Goal: Task Accomplishment & Management: Manage account settings

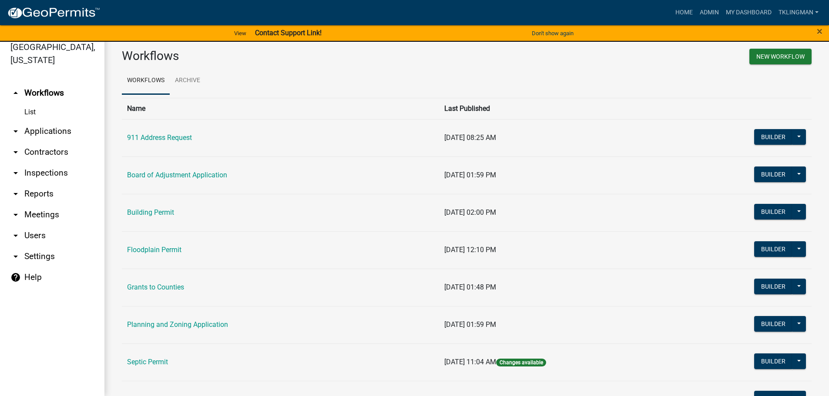
scroll to position [84, 0]
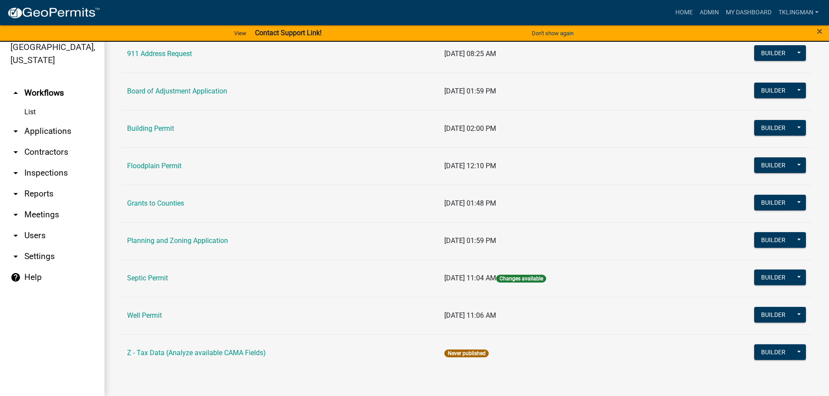
click at [158, 275] on link "Septic Permit" at bounding box center [147, 278] width 41 height 8
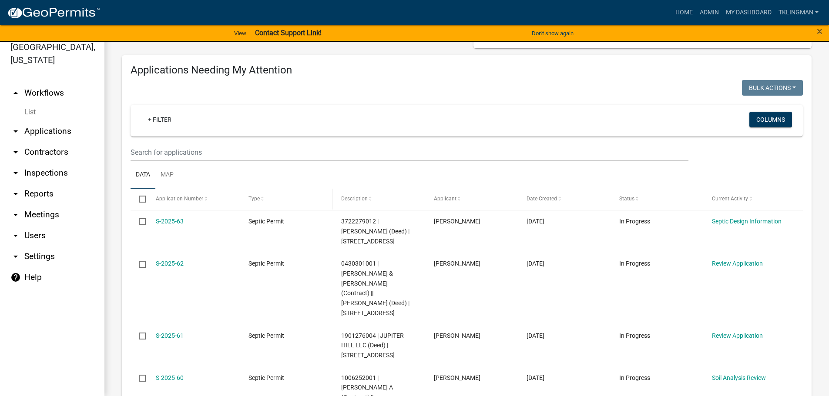
scroll to position [130, 0]
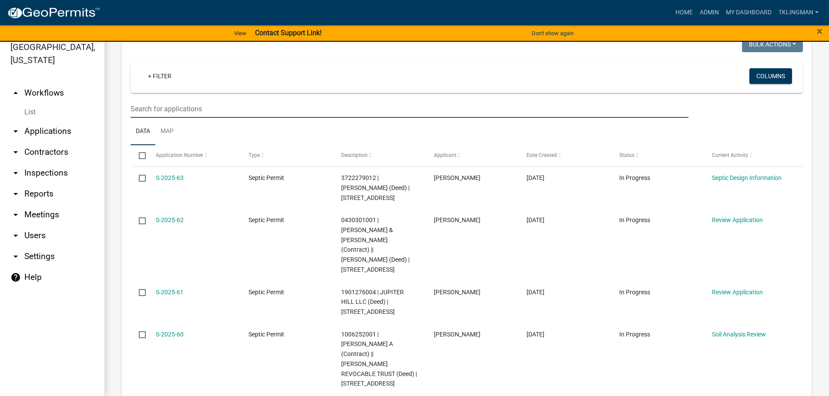
click at [194, 107] on input "text" at bounding box center [409, 109] width 558 height 18
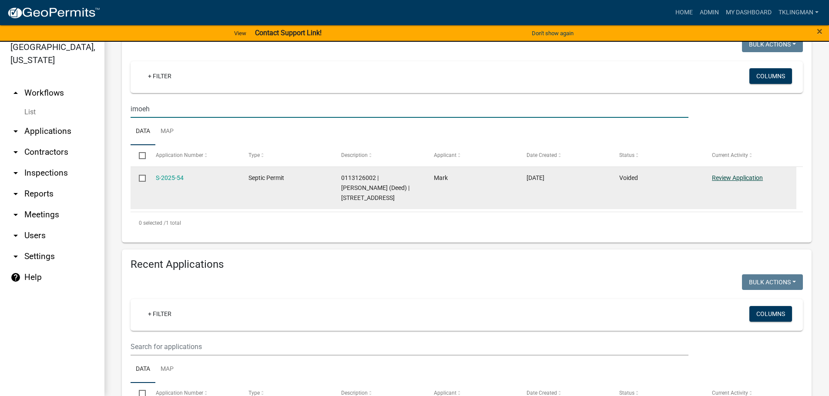
type input "imoeh"
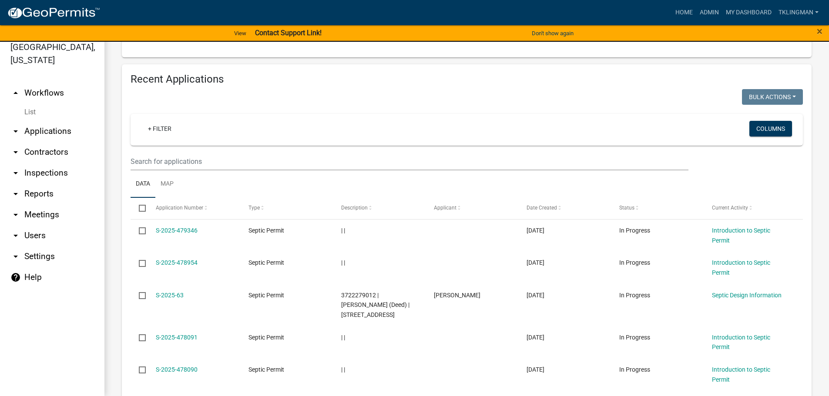
scroll to position [348, 0]
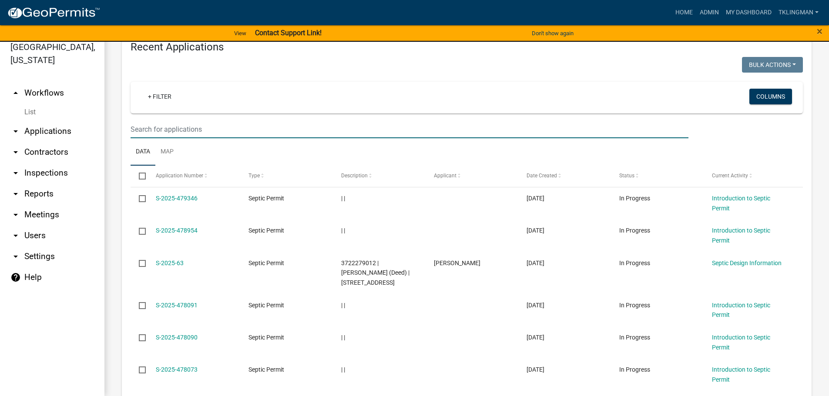
click at [165, 130] on input "text" at bounding box center [409, 129] width 558 height 18
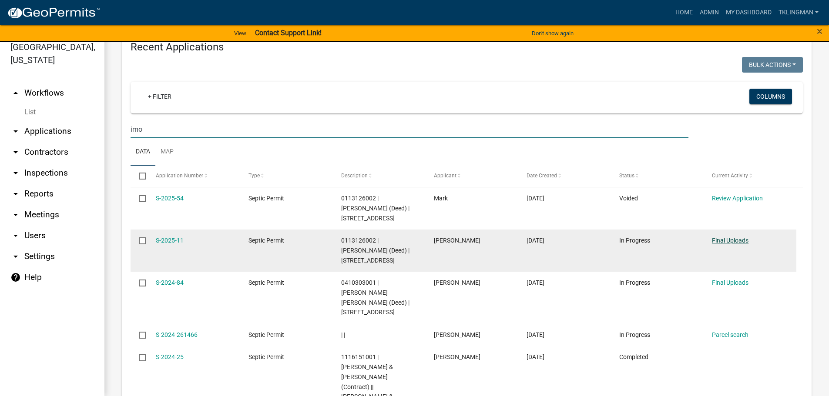
type input "imo"
click at [733, 238] on link "Final Uploads" at bounding box center [730, 240] width 37 height 7
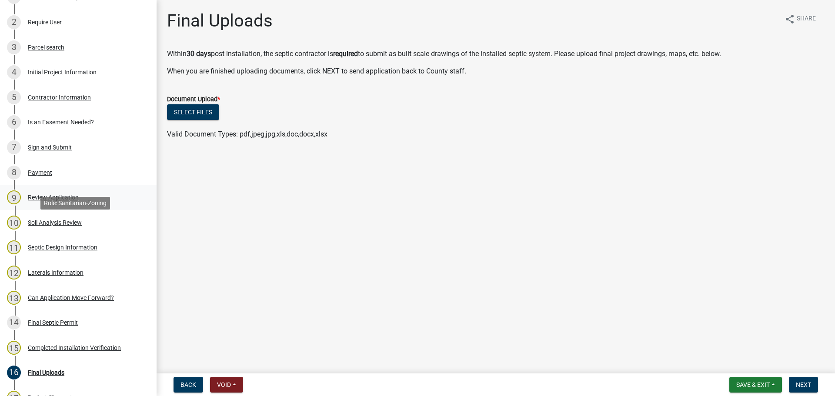
scroll to position [174, 0]
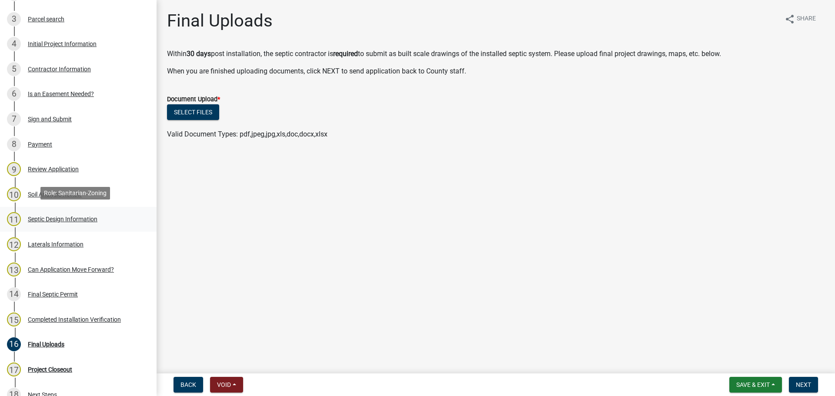
click at [52, 220] on div "Septic Design Information" at bounding box center [63, 219] width 70 height 6
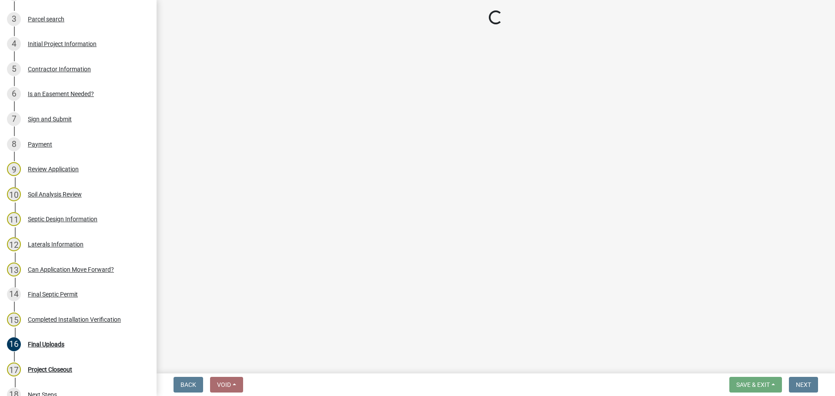
select select "41ff415c-e69d-4efe-9870-abb05f229412"
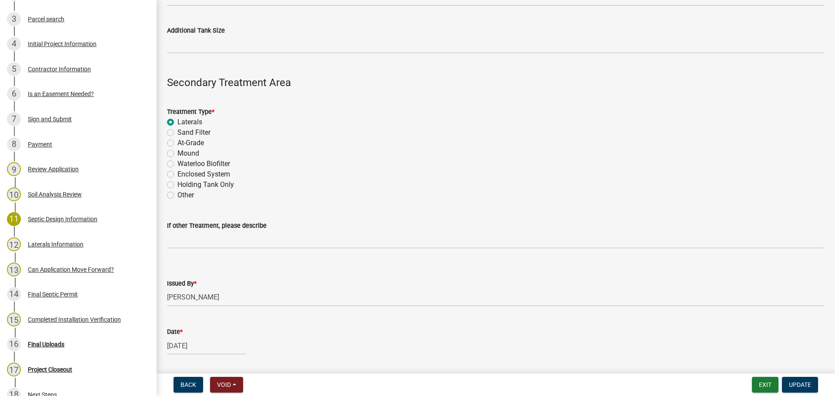
scroll to position [826, 0]
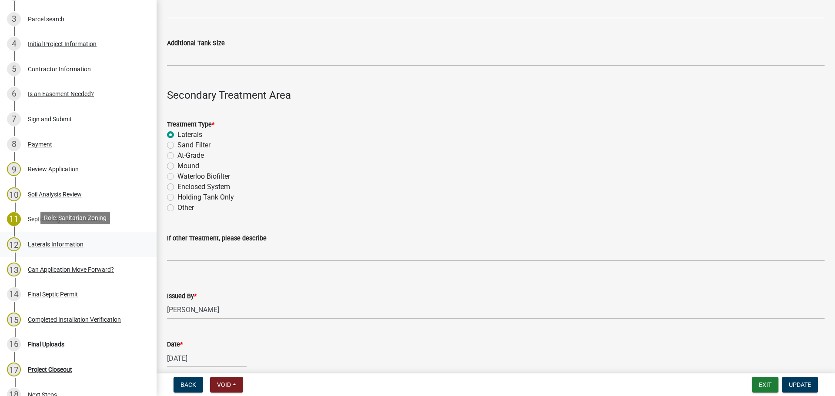
click at [70, 242] on div "Laterals Information" at bounding box center [56, 244] width 56 height 6
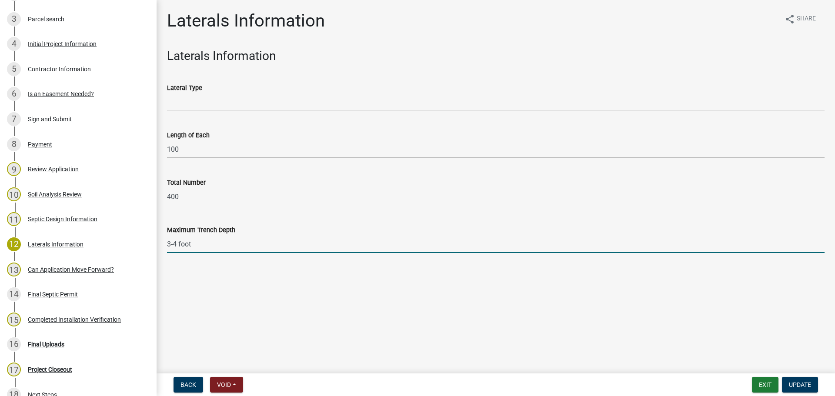
click at [217, 251] on input "3-4 foot" at bounding box center [496, 244] width 658 height 18
click at [765, 384] on button "Exit" at bounding box center [765, 385] width 27 height 16
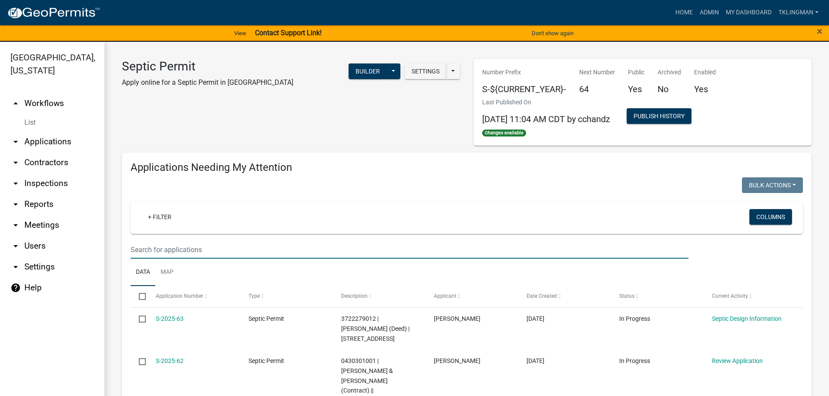
click at [170, 249] on input "text" at bounding box center [409, 250] width 558 height 18
type input "lechten"
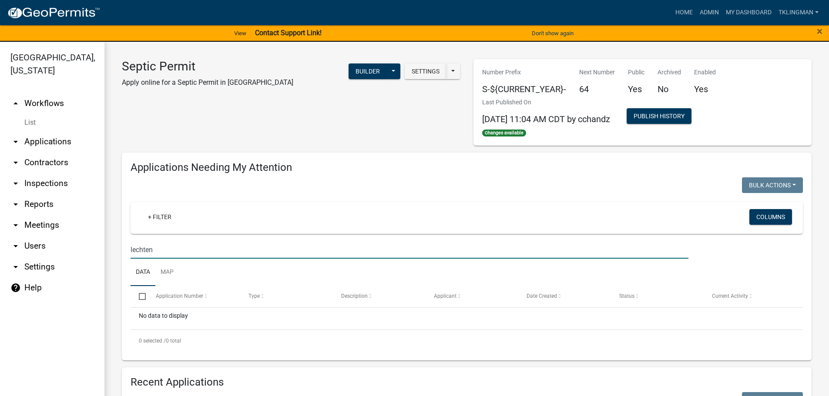
drag, startPoint x: 152, startPoint y: 254, endPoint x: 72, endPoint y: 254, distance: 80.0
click at [72, 254] on div "[GEOGRAPHIC_DATA], [US_STATE] arrow_drop_up Workflows List arrow_drop_down Appl…" at bounding box center [414, 224] width 829 height 365
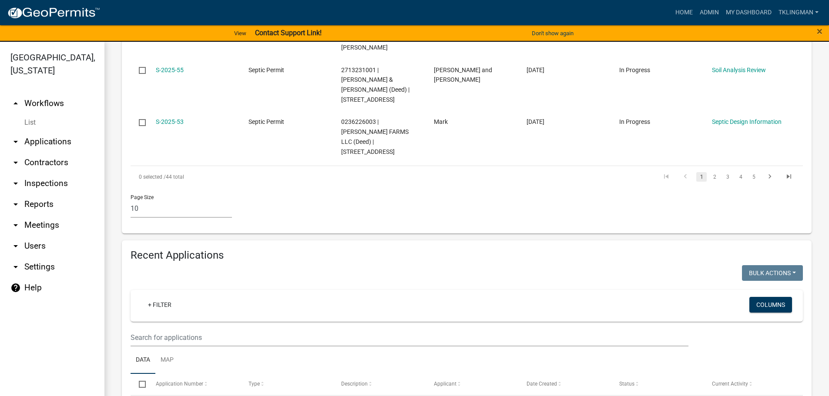
scroll to position [696, 0]
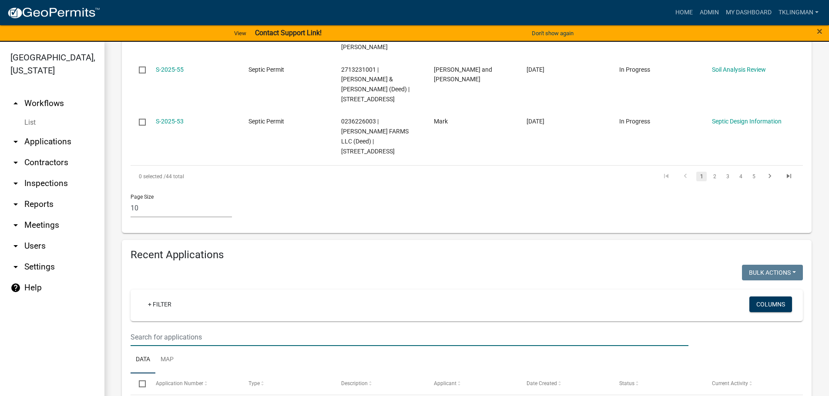
click at [153, 328] on input "text" at bounding box center [409, 337] width 558 height 18
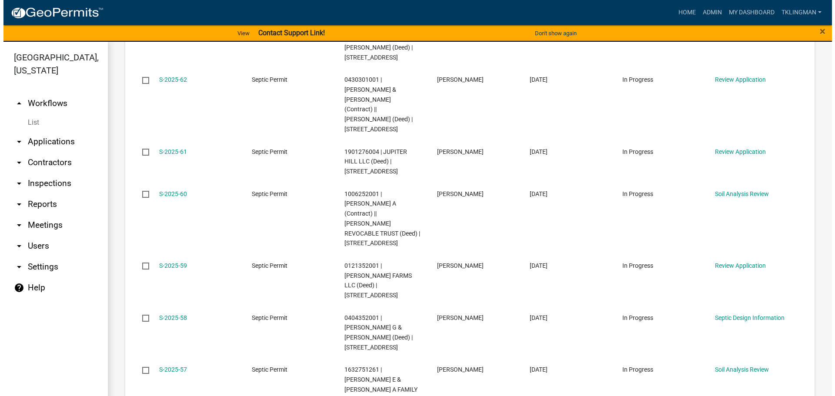
scroll to position [120, 0]
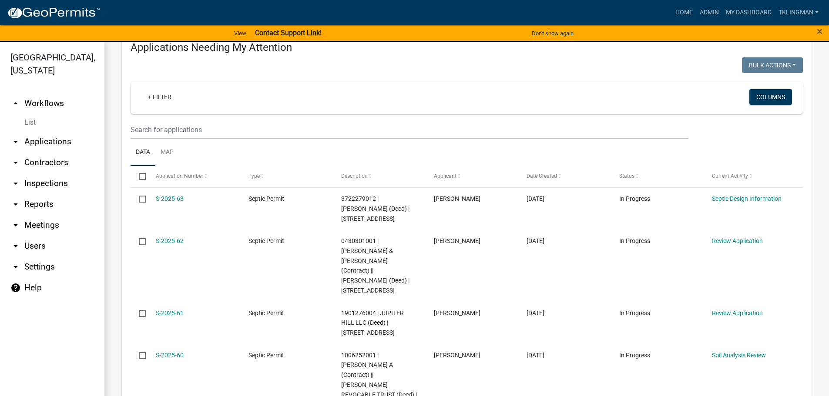
type input "lech"
click at [162, 130] on input "text" at bounding box center [409, 130] width 558 height 18
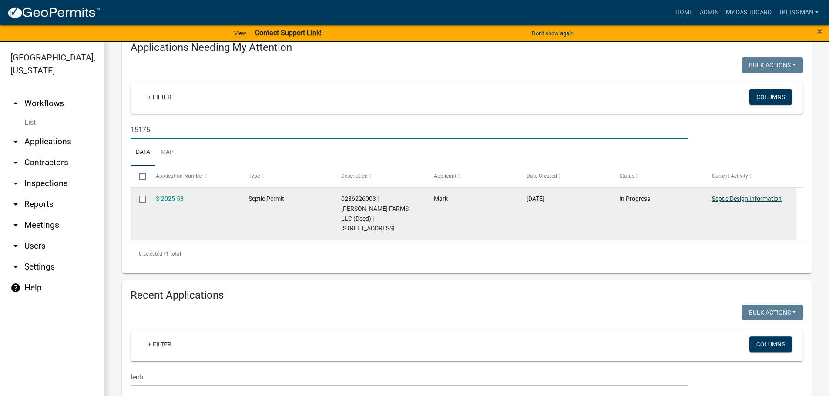
type input "15175"
click at [736, 201] on link "Septic Design Information" at bounding box center [747, 198] width 70 height 7
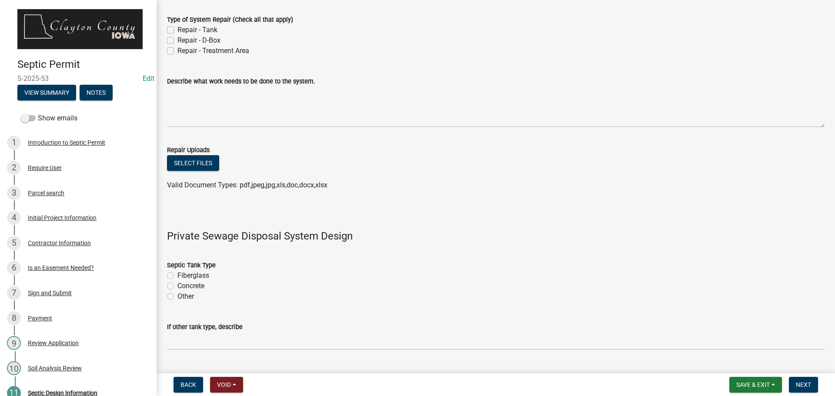
scroll to position [87, 0]
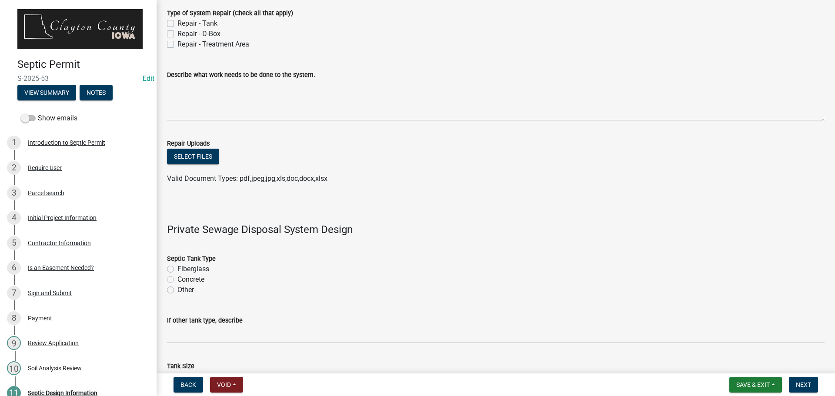
click at [177, 278] on label "Concrete" at bounding box center [190, 279] width 27 height 10
click at [177, 278] on input "Concrete" at bounding box center [180, 277] width 6 height 6
radio input "true"
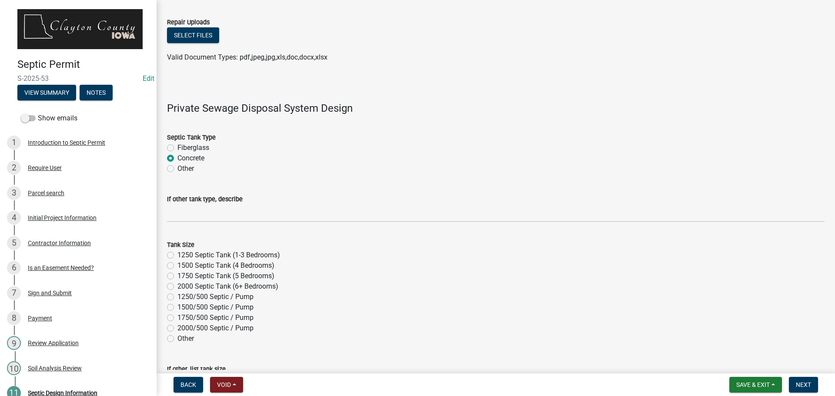
scroll to position [217, 0]
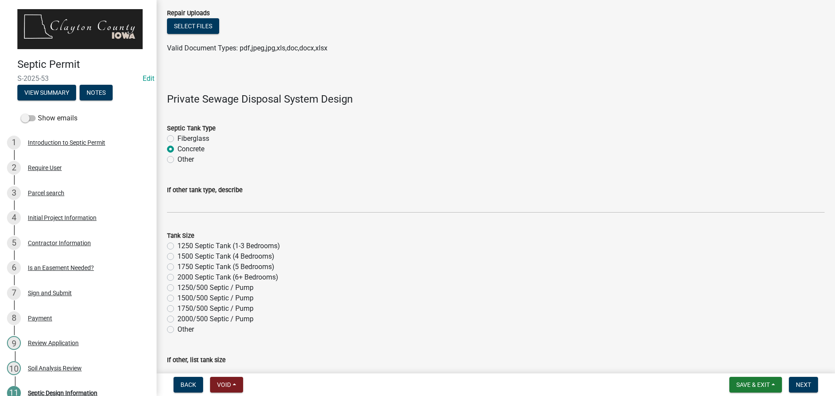
drag, startPoint x: 168, startPoint y: 259, endPoint x: 190, endPoint y: 268, distance: 23.0
click at [177, 257] on label "1500 Septic Tank (4 Bedrooms)" at bounding box center [225, 256] width 97 height 10
click at [177, 257] on input "1500 Septic Tank (4 Bedrooms)" at bounding box center [180, 254] width 6 height 6
radio input "true"
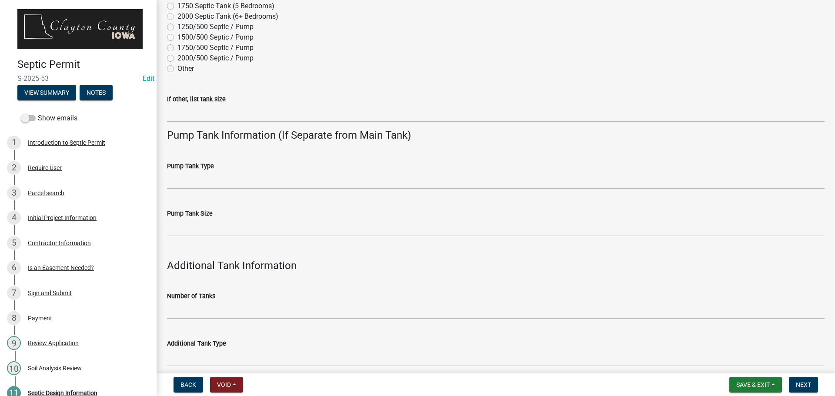
scroll to position [522, 0]
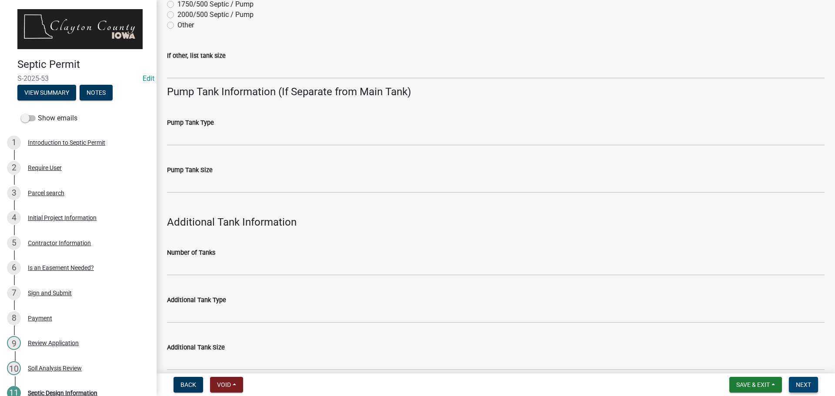
click at [810, 388] on span "Next" at bounding box center [803, 384] width 15 height 7
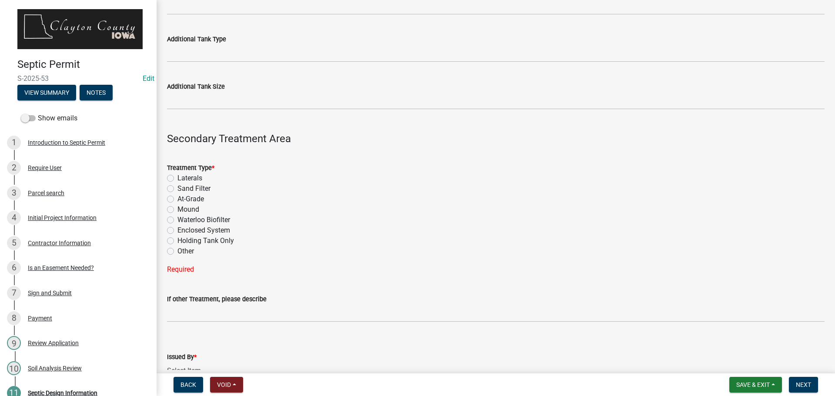
click at [177, 177] on label "Laterals" at bounding box center [189, 178] width 25 height 10
click at [177, 177] on input "Laterals" at bounding box center [180, 176] width 6 height 6
radio input "true"
click at [309, 355] on select "Select Item... [PERSON_NAME] [PERSON_NAME]" at bounding box center [496, 354] width 658 height 18
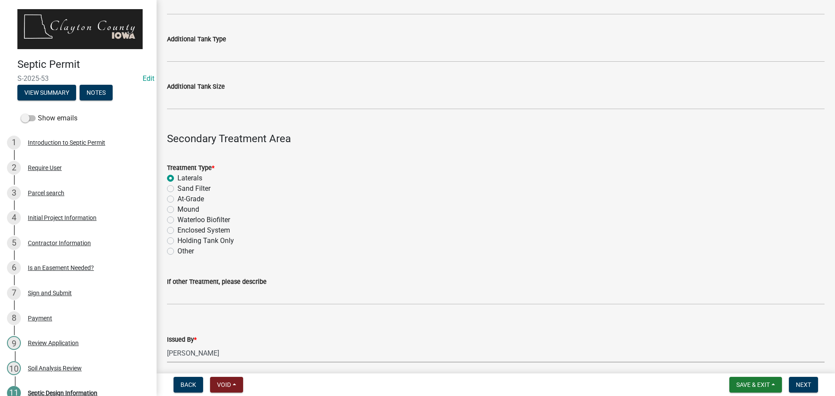
click at [167, 345] on select "Select Item... [PERSON_NAME] [PERSON_NAME]" at bounding box center [496, 354] width 658 height 18
select select "41ff415c-e69d-4efe-9870-abb05f229412"
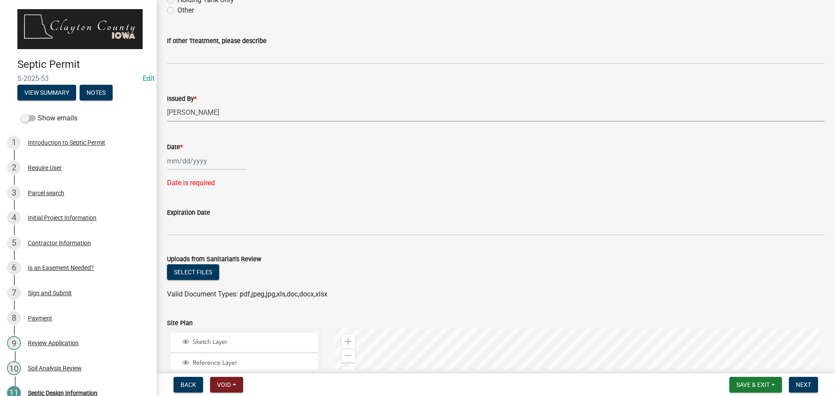
scroll to position [1044, 0]
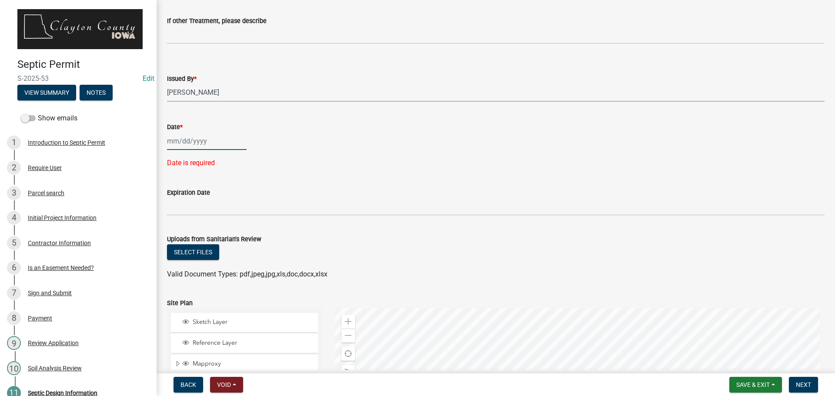
click at [192, 141] on div at bounding box center [207, 141] width 80 height 18
select select "9"
select select "2025"
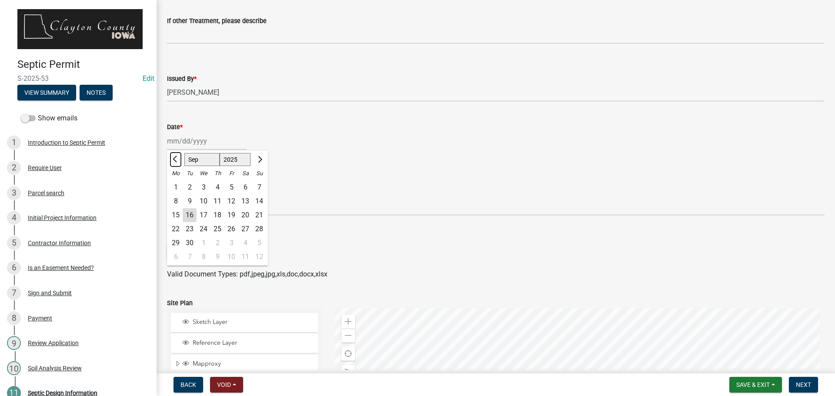
click at [177, 159] on span "Previous month" at bounding box center [176, 159] width 7 height 7
select select "8"
click at [187, 239] on div "26" at bounding box center [190, 243] width 14 height 14
type input "[DATE]"
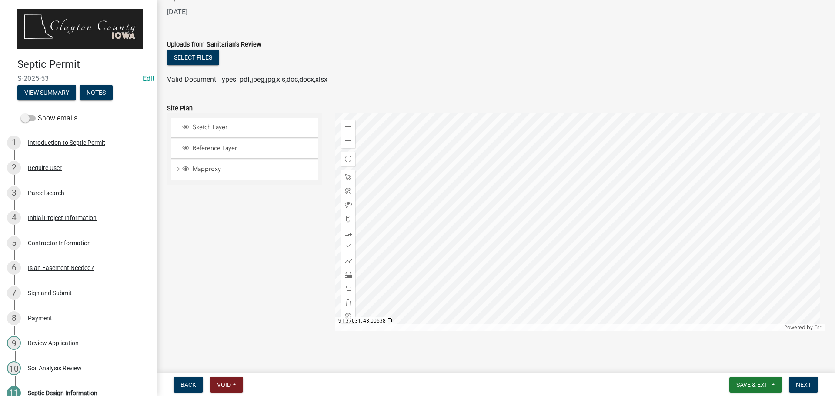
scroll to position [1224, 0]
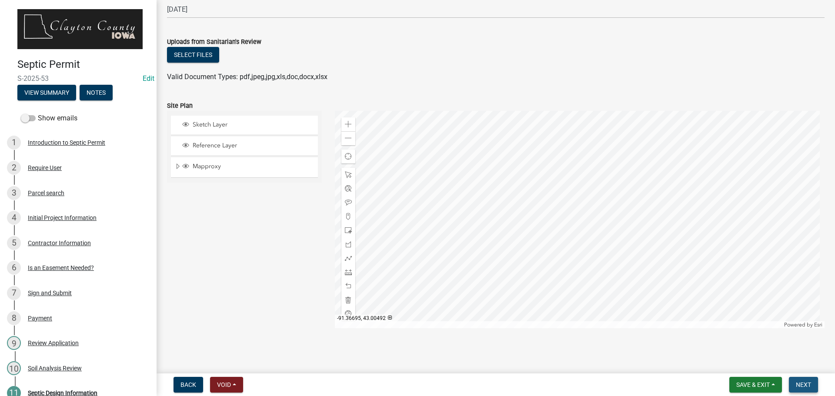
click at [807, 387] on span "Next" at bounding box center [803, 384] width 15 height 7
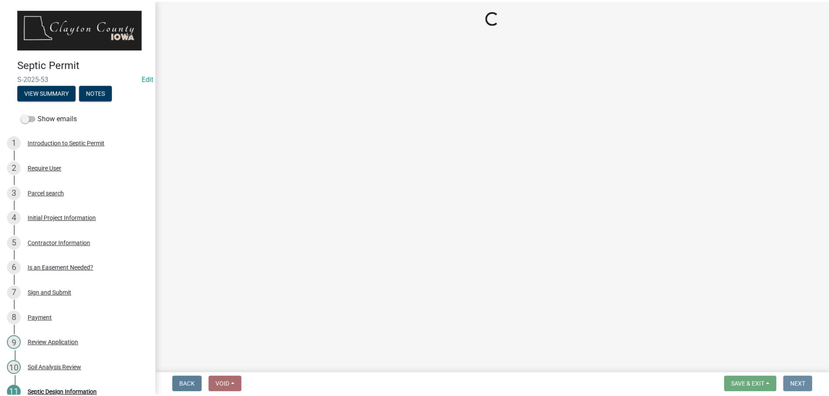
scroll to position [0, 0]
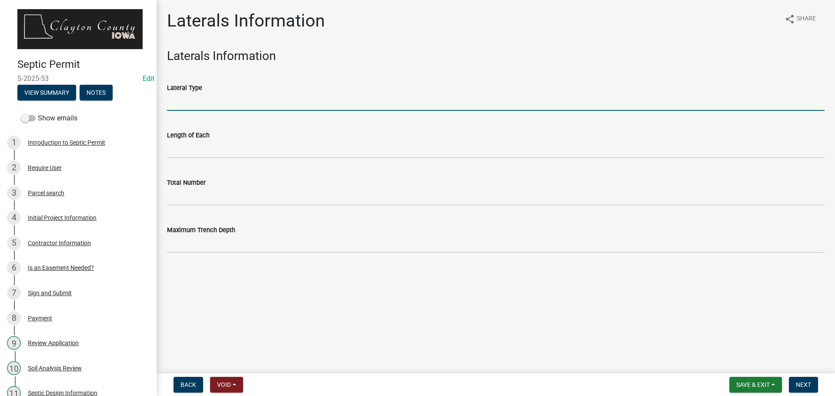
click at [217, 104] on input "Lateral Type" at bounding box center [496, 102] width 658 height 18
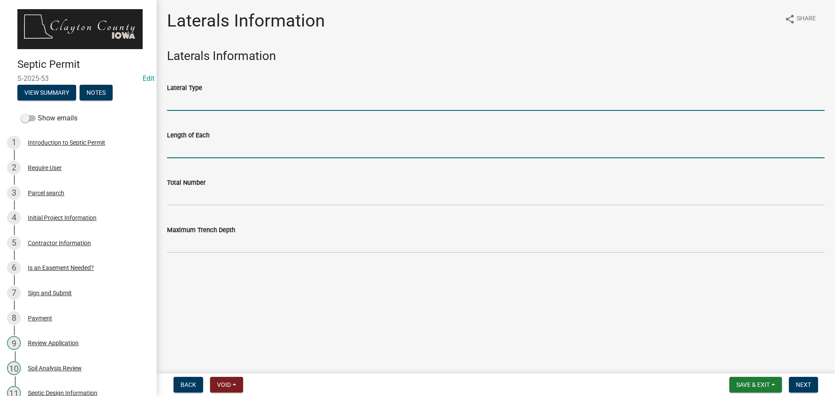
click at [221, 152] on input "Length of Each" at bounding box center [496, 149] width 658 height 18
click at [197, 102] on input "Lateral Type" at bounding box center [496, 102] width 658 height 18
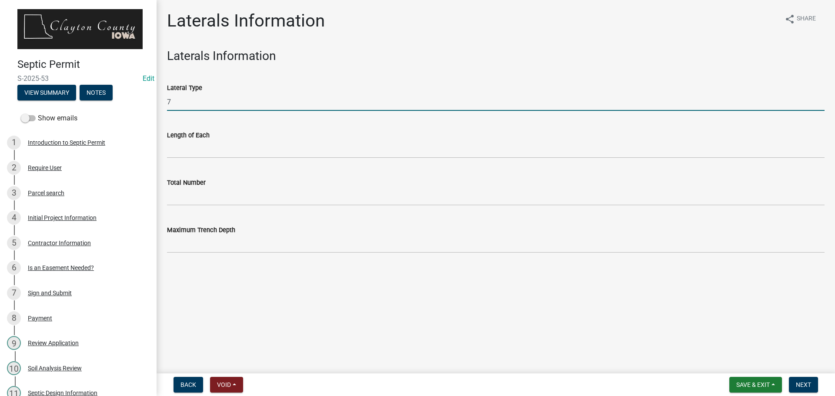
type input "7"
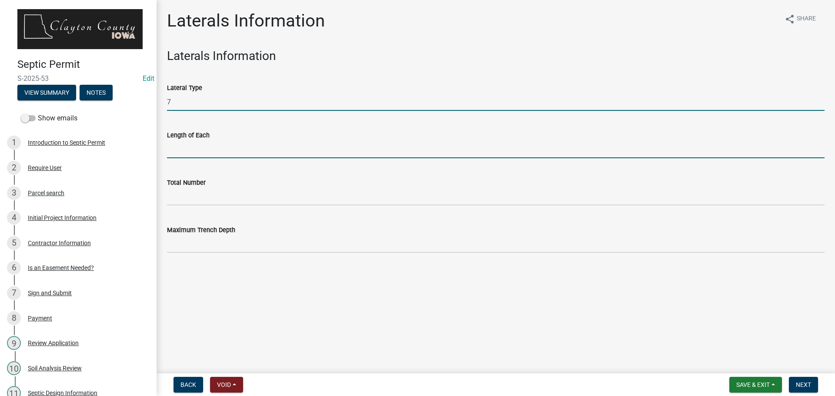
click at [432, 155] on input "Length of Each" at bounding box center [496, 149] width 658 height 18
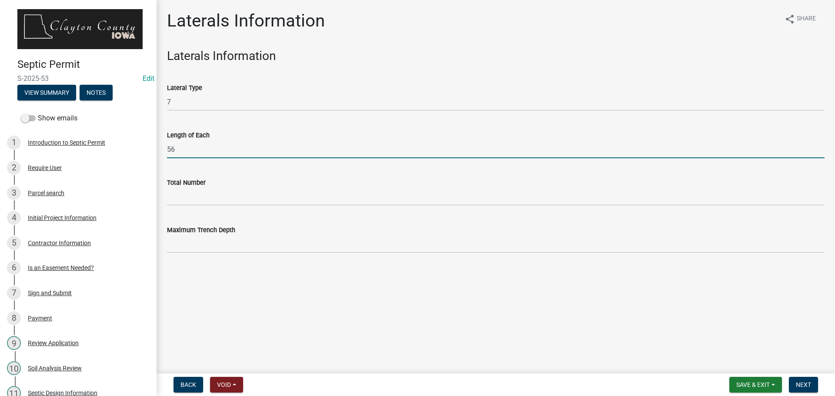
type input "56"
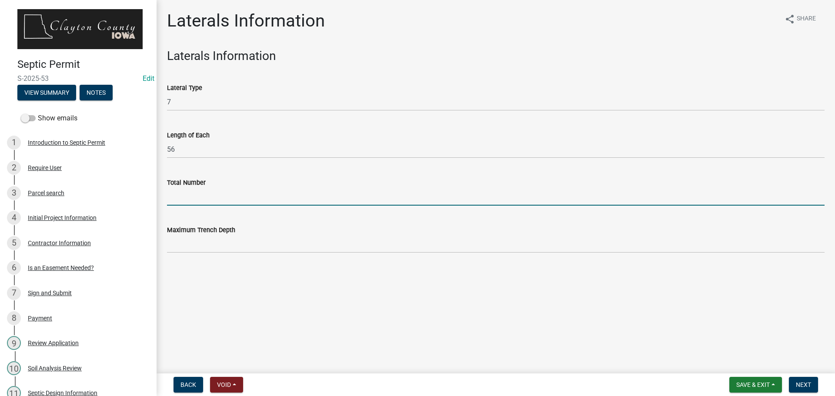
click at [224, 196] on input "Total Number" at bounding box center [496, 197] width 658 height 18
type input "392"
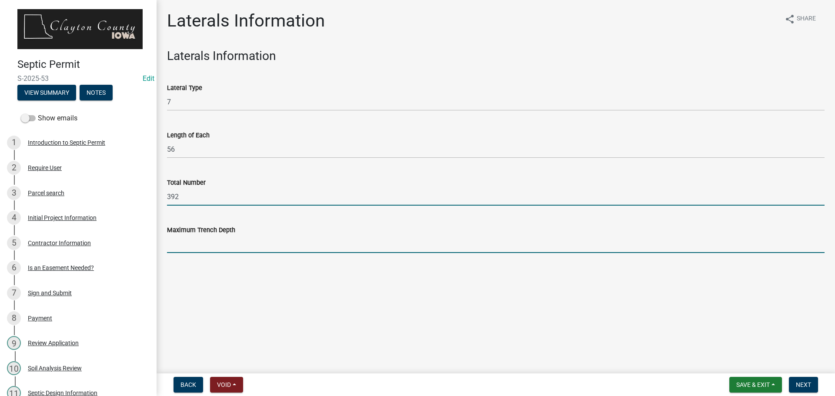
click at [219, 242] on input "Maximum Trench Depth" at bounding box center [496, 244] width 658 height 18
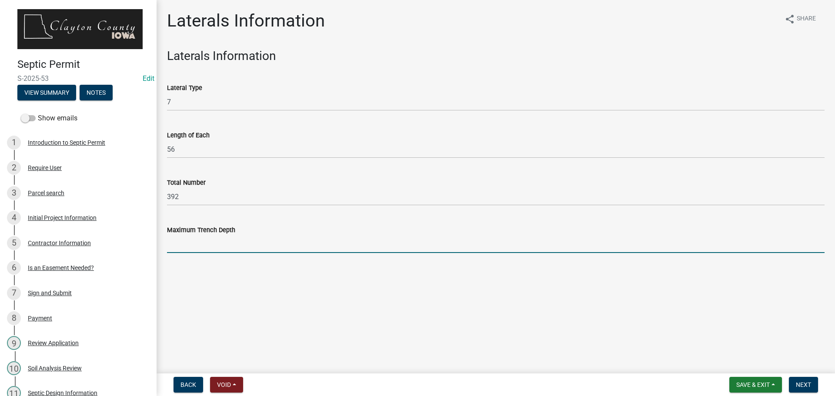
type input "3-4 foot"
click at [343, 298] on main "Laterals Information share Share Laterals Information Lateral Type 7 Length of …" at bounding box center [496, 185] width 679 height 370
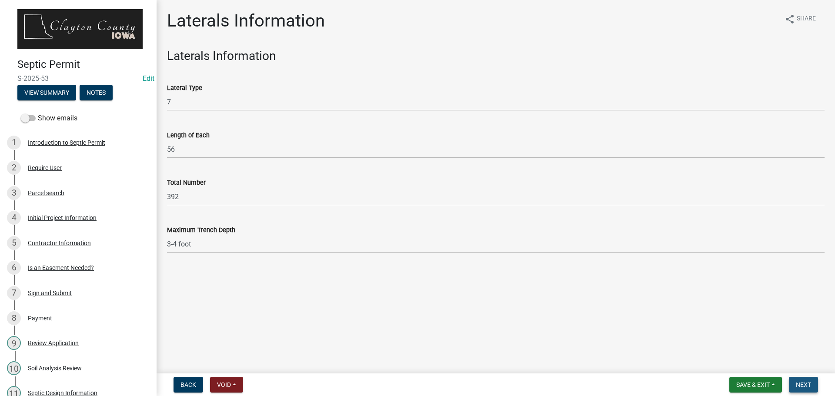
click at [803, 385] on span "Next" at bounding box center [803, 384] width 15 height 7
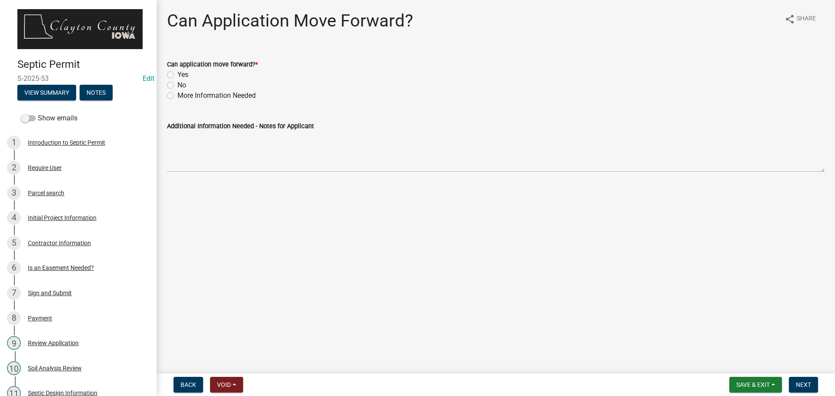
click at [177, 73] on label "Yes" at bounding box center [182, 75] width 11 height 10
click at [177, 73] on input "Yes" at bounding box center [180, 73] width 6 height 6
radio input "true"
click at [800, 387] on span "Next" at bounding box center [803, 384] width 15 height 7
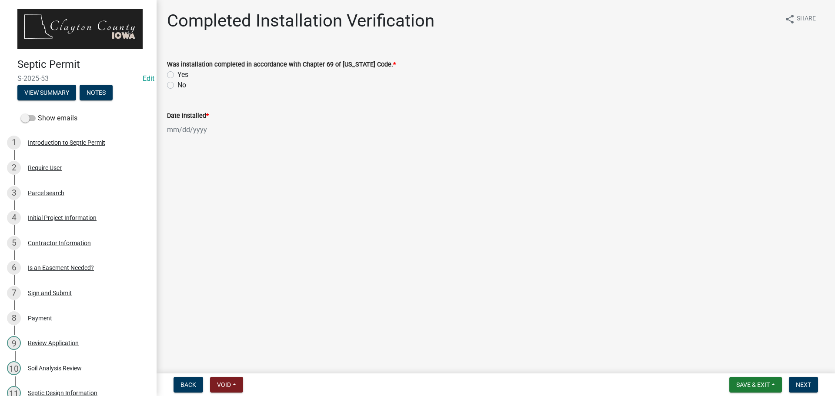
drag, startPoint x: 172, startPoint y: 73, endPoint x: 183, endPoint y: 99, distance: 27.7
click at [177, 73] on label "Yes" at bounding box center [182, 75] width 11 height 10
click at [177, 73] on input "Yes" at bounding box center [180, 73] width 6 height 6
radio input "true"
click at [197, 136] on div at bounding box center [207, 130] width 80 height 18
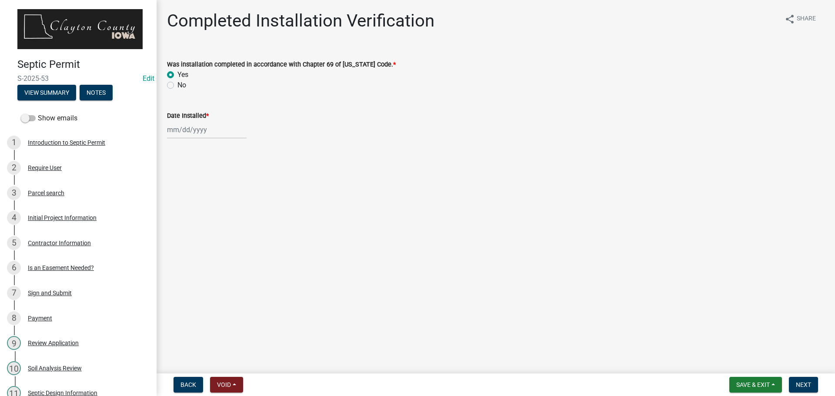
select select "9"
select select "2025"
click at [174, 150] on button "Previous month" at bounding box center [176, 148] width 10 height 14
select select "8"
click at [192, 202] on div "12" at bounding box center [190, 204] width 14 height 14
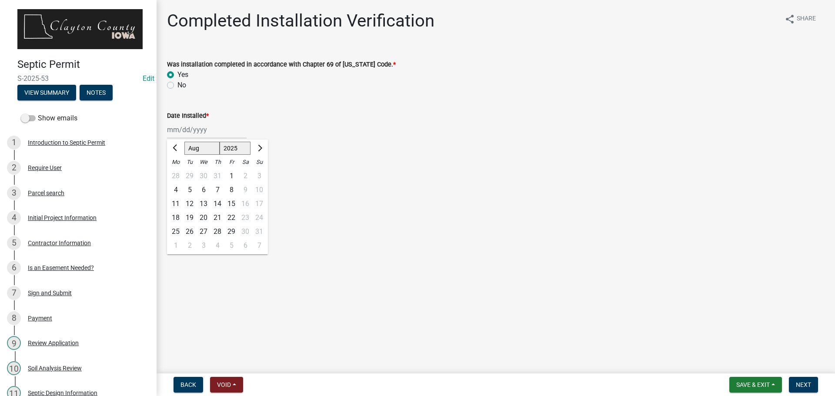
type input "[DATE]"
click at [798, 383] on span "Next" at bounding box center [803, 384] width 15 height 7
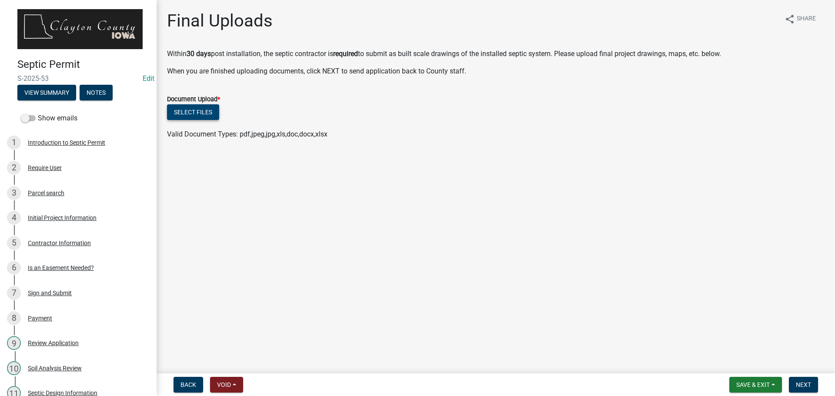
click at [187, 113] on button "Select files" at bounding box center [193, 112] width 52 height 16
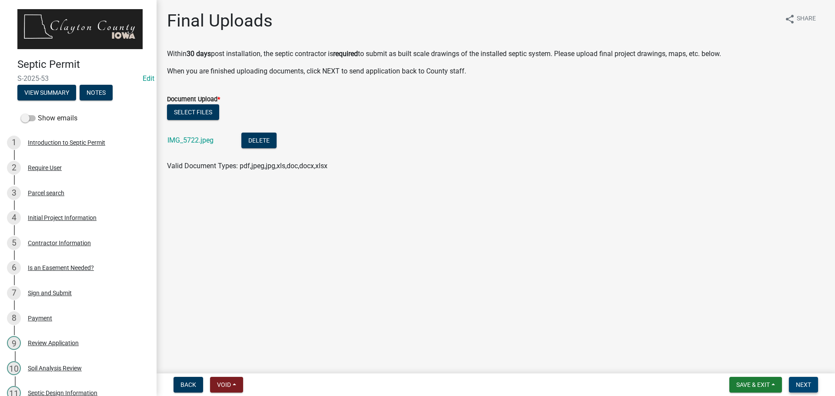
click at [804, 381] on span "Next" at bounding box center [803, 384] width 15 height 7
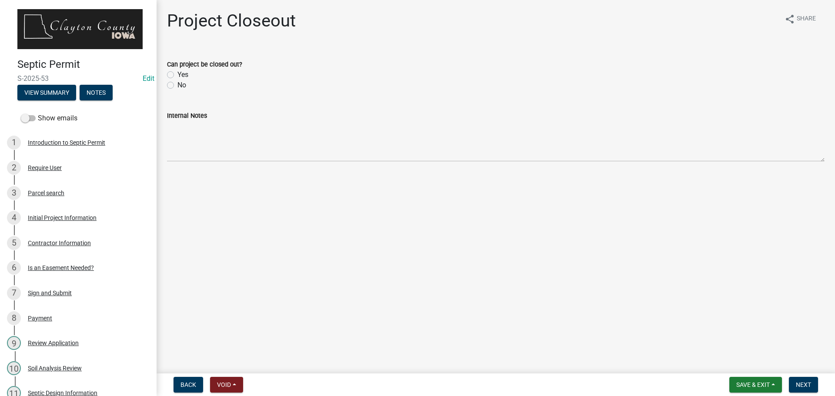
click at [177, 73] on label "Yes" at bounding box center [182, 75] width 11 height 10
click at [177, 73] on input "Yes" at bounding box center [180, 73] width 6 height 6
radio input "true"
click at [803, 386] on span "Next" at bounding box center [803, 384] width 15 height 7
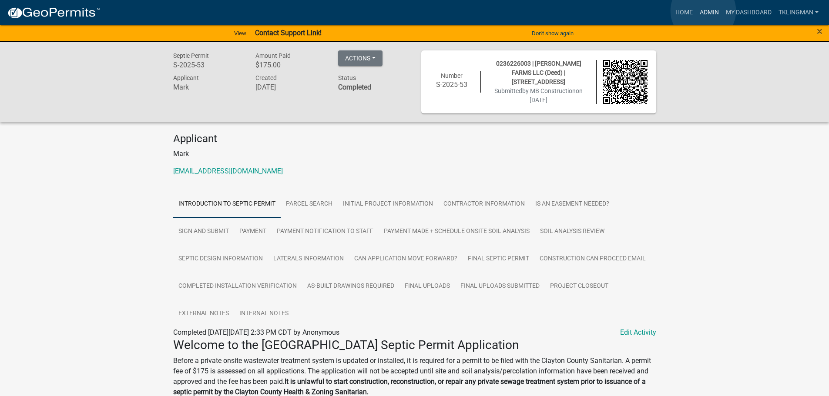
click at [703, 11] on link "Admin" at bounding box center [709, 12] width 26 height 17
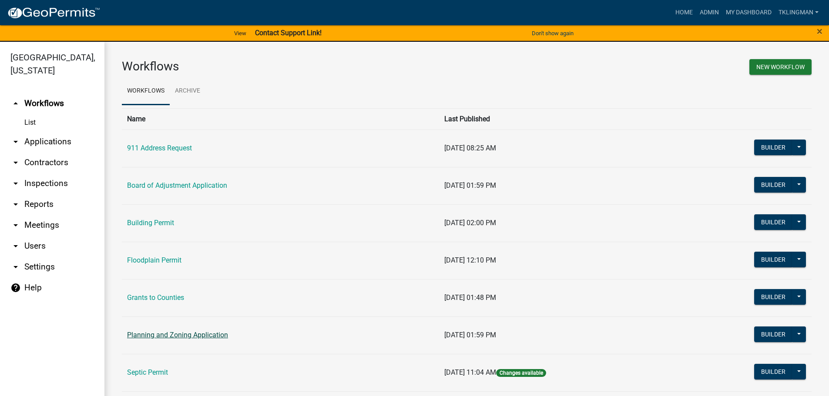
scroll to position [43, 0]
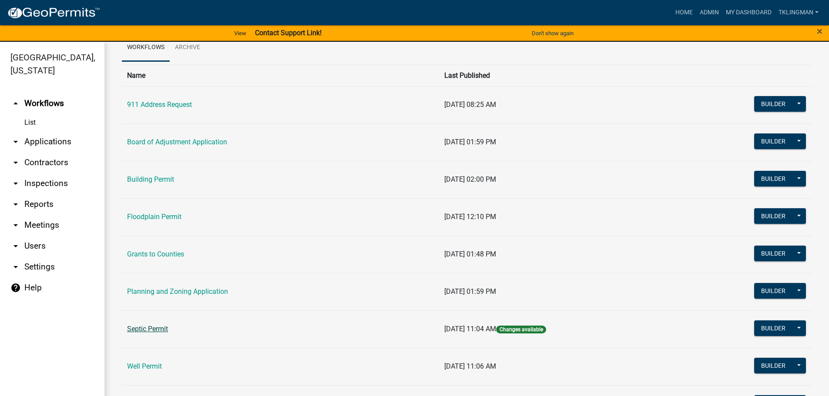
click at [148, 331] on link "Septic Permit" at bounding box center [147, 329] width 41 height 8
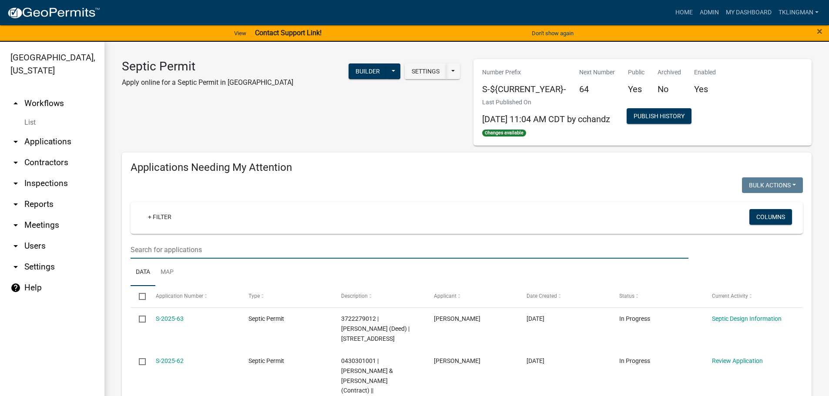
click at [185, 254] on input "text" at bounding box center [409, 250] width 558 height 18
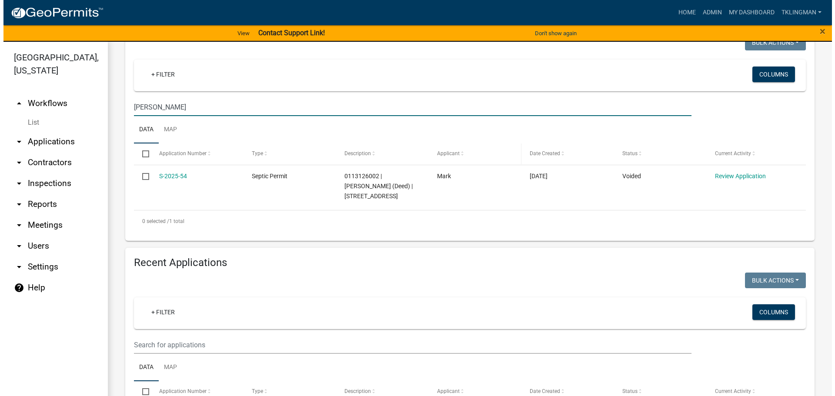
scroll to position [261, 0]
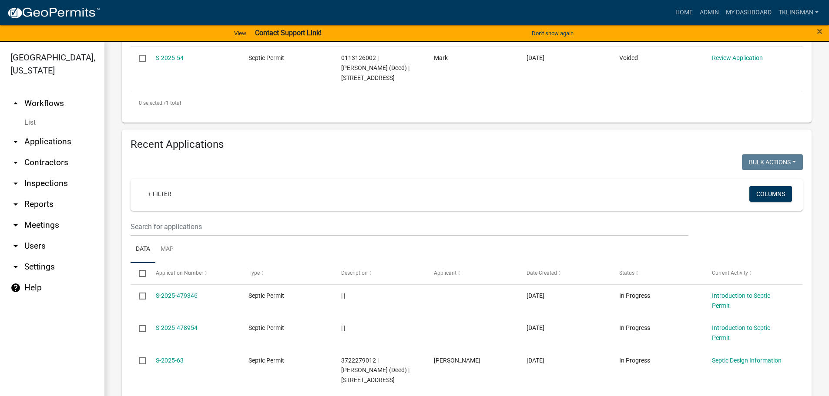
type input "[PERSON_NAME]"
click at [216, 224] on input "text" at bounding box center [409, 227] width 558 height 18
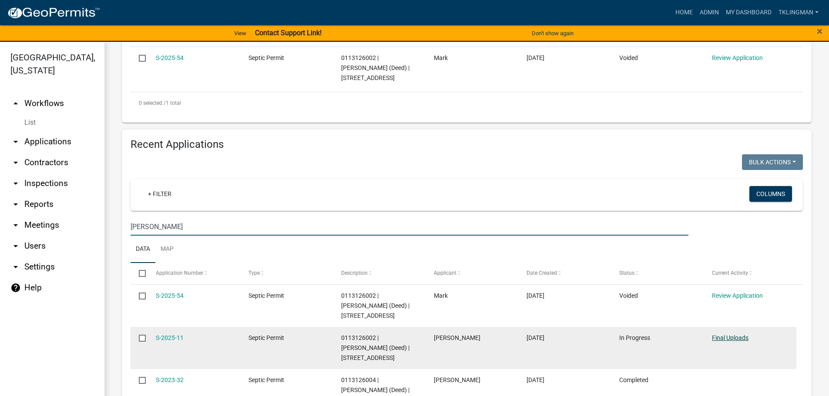
type input "[PERSON_NAME]"
click at [743, 337] on link "Final Uploads" at bounding box center [730, 337] width 37 height 7
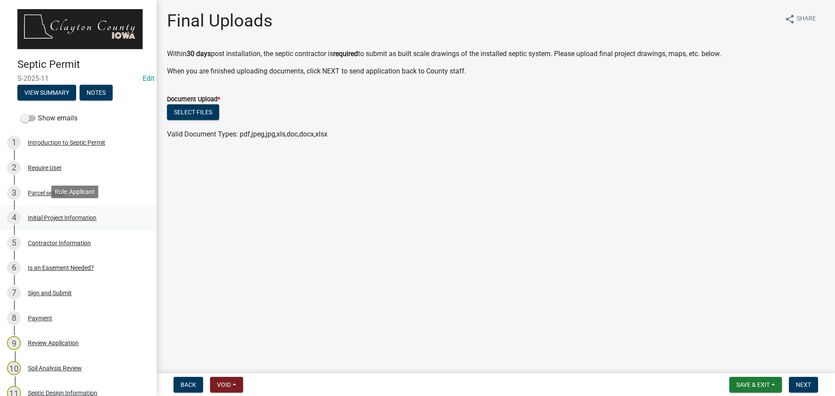
click at [56, 215] on div "Initial Project Information" at bounding box center [62, 218] width 69 height 6
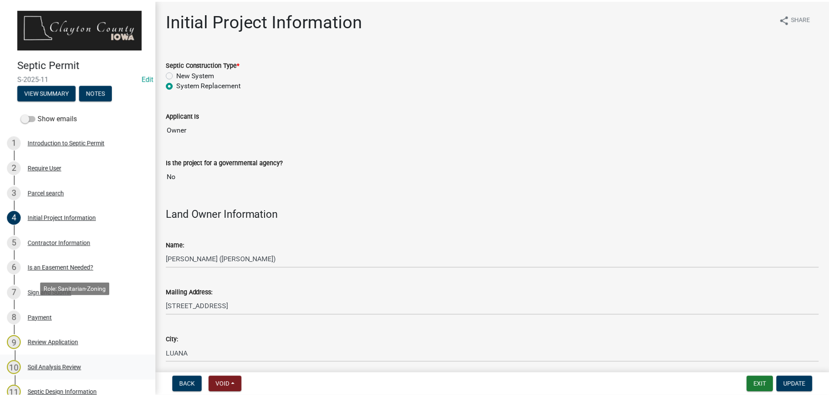
scroll to position [264, 0]
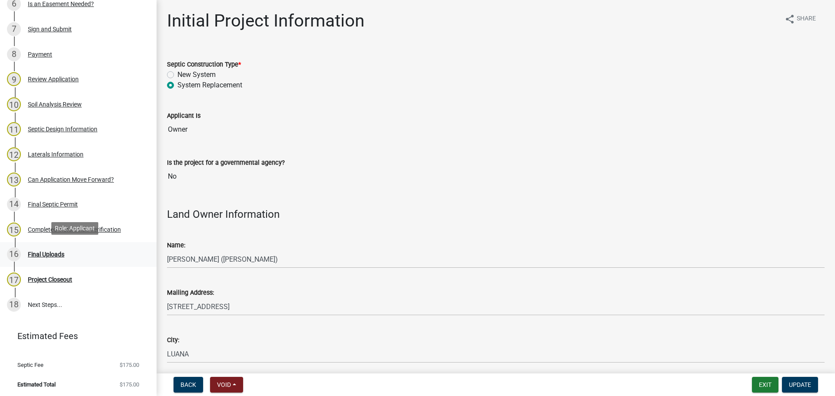
click at [49, 251] on div "Final Uploads" at bounding box center [46, 254] width 37 height 6
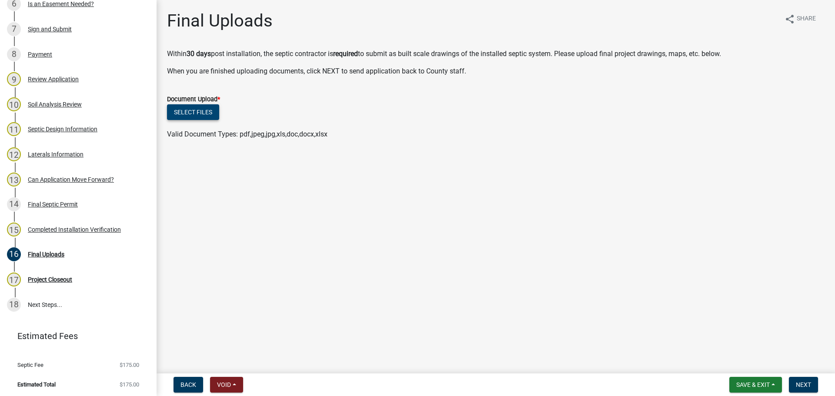
click at [207, 112] on button "Select files" at bounding box center [193, 112] width 52 height 16
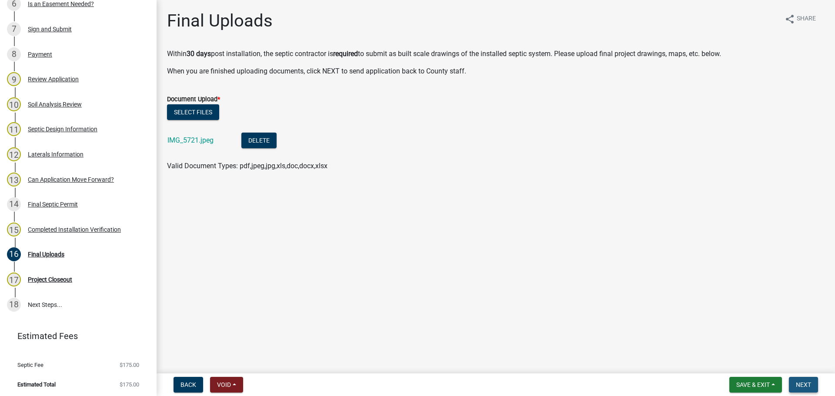
click at [806, 388] on span "Next" at bounding box center [803, 384] width 15 height 7
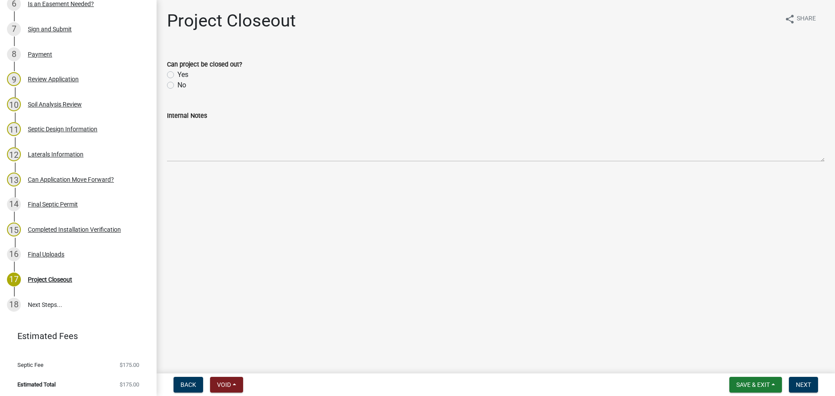
click at [167, 72] on div "Can project be closed out? Yes No" at bounding box center [496, 70] width 671 height 42
click at [177, 74] on label "Yes" at bounding box center [182, 75] width 11 height 10
click at [177, 74] on input "Yes" at bounding box center [180, 73] width 6 height 6
radio input "true"
drag, startPoint x: 798, startPoint y: 382, endPoint x: 803, endPoint y: 381, distance: 5.5
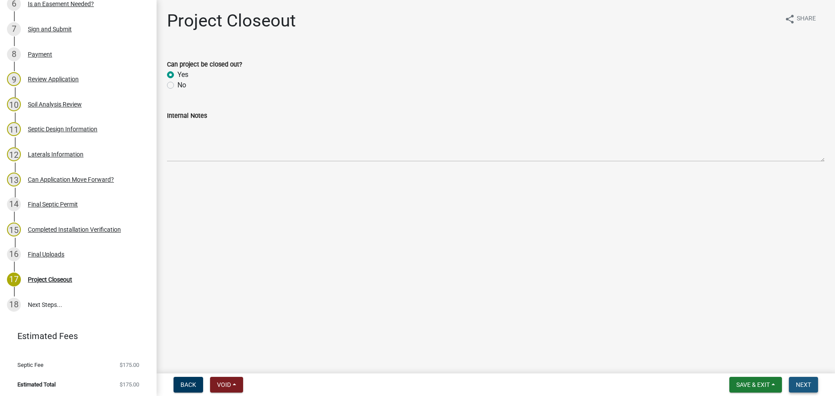
click at [803, 381] on span "Next" at bounding box center [803, 384] width 15 height 7
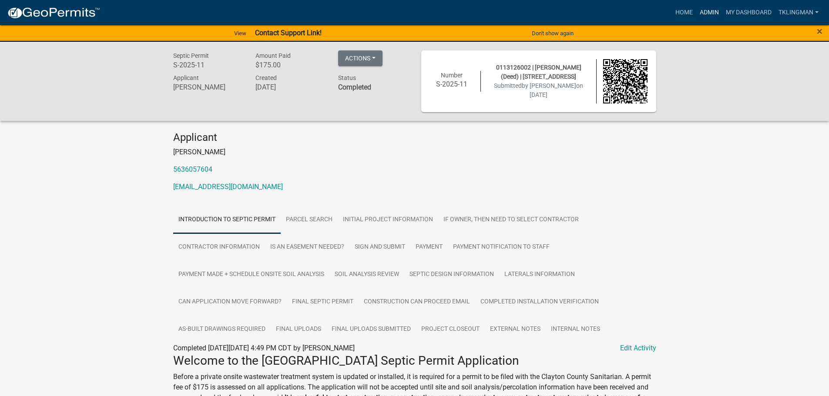
click at [707, 13] on link "Admin" at bounding box center [709, 12] width 26 height 17
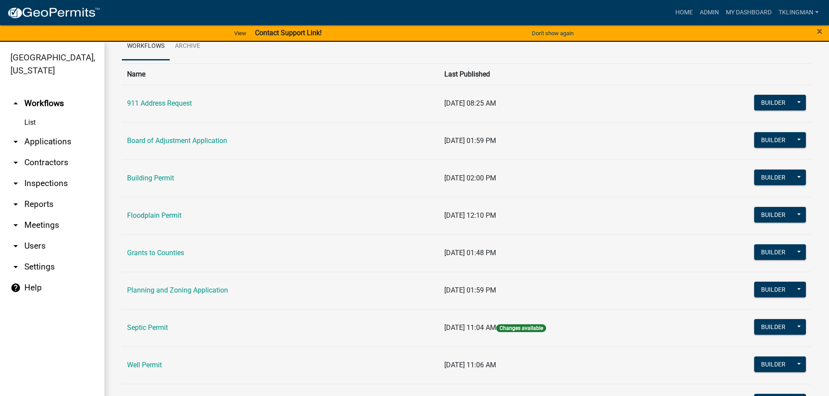
scroll to position [84, 0]
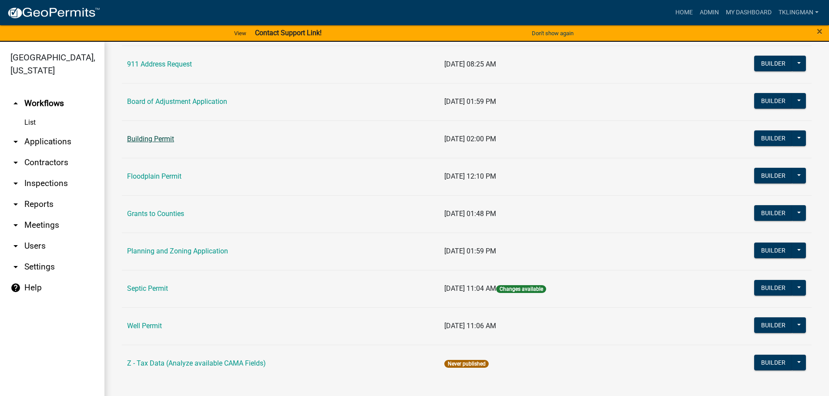
click at [154, 140] on link "Building Permit" at bounding box center [150, 139] width 47 height 8
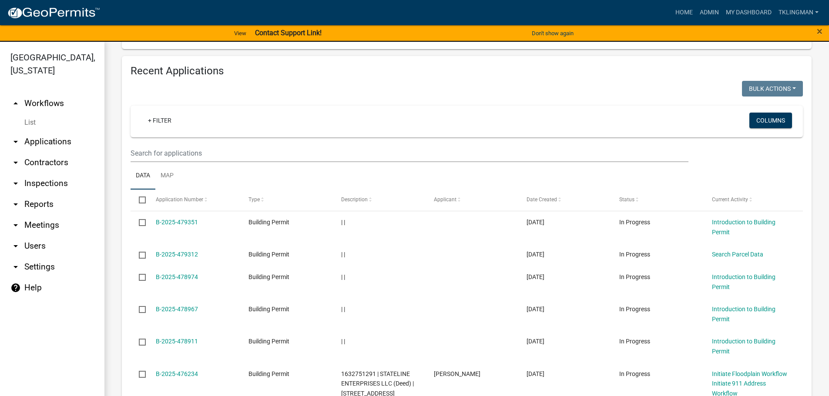
scroll to position [261, 0]
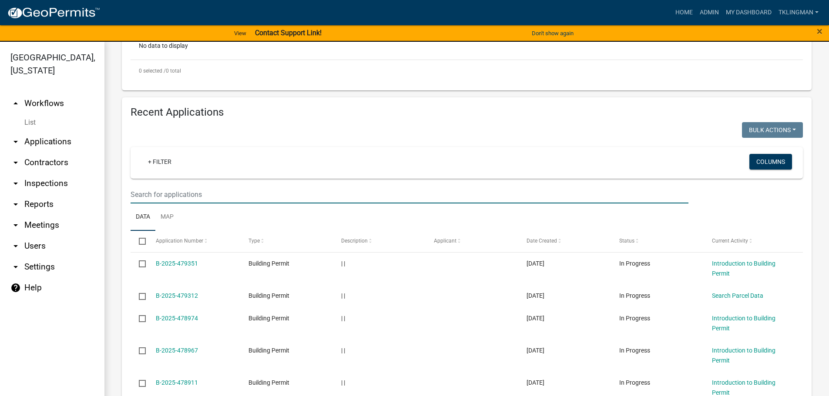
click at [194, 194] on input "text" at bounding box center [409, 195] width 558 height 18
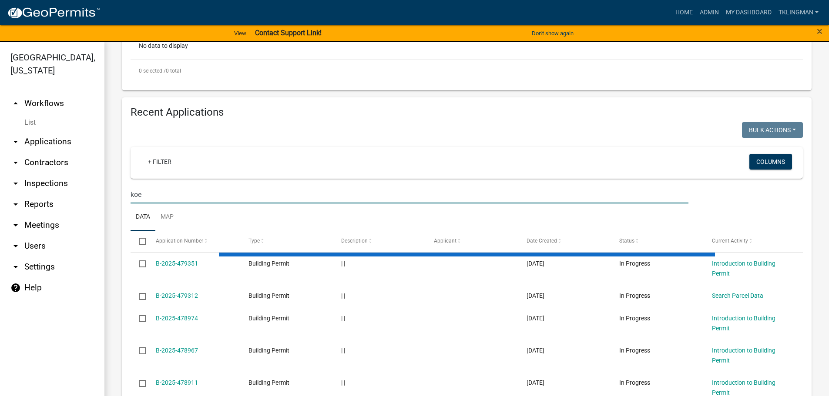
scroll to position [180, 0]
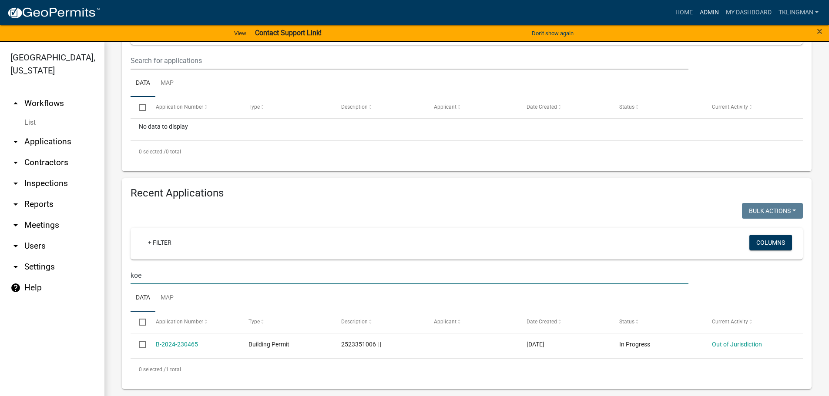
type input "koe"
click at [715, 15] on link "Admin" at bounding box center [709, 12] width 26 height 17
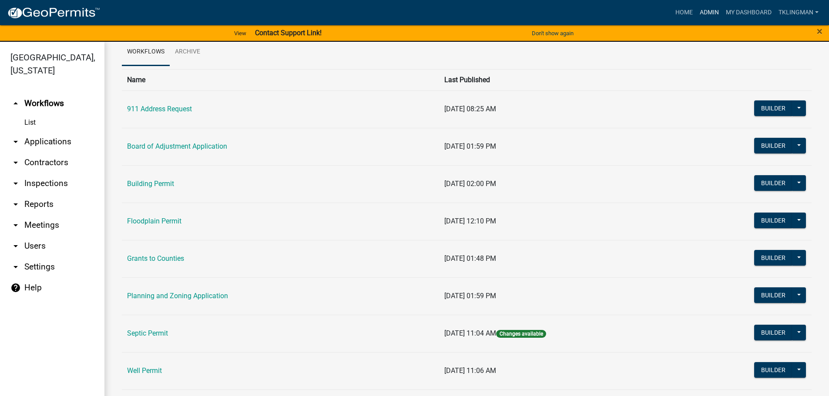
scroll to position [84, 0]
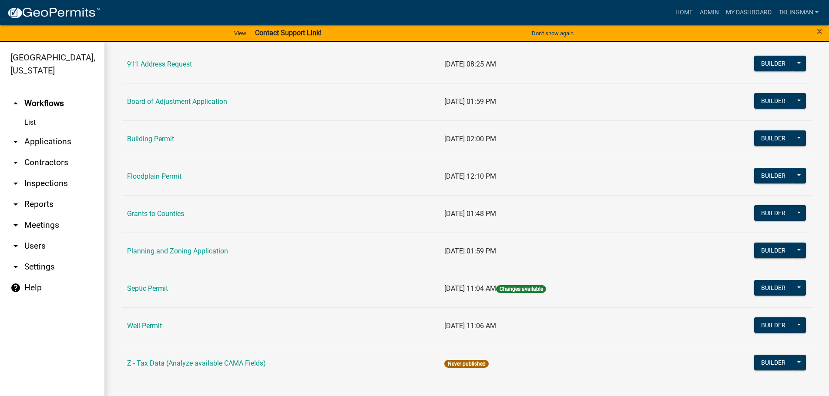
click at [157, 288] on link "Septic Permit" at bounding box center [147, 288] width 41 height 8
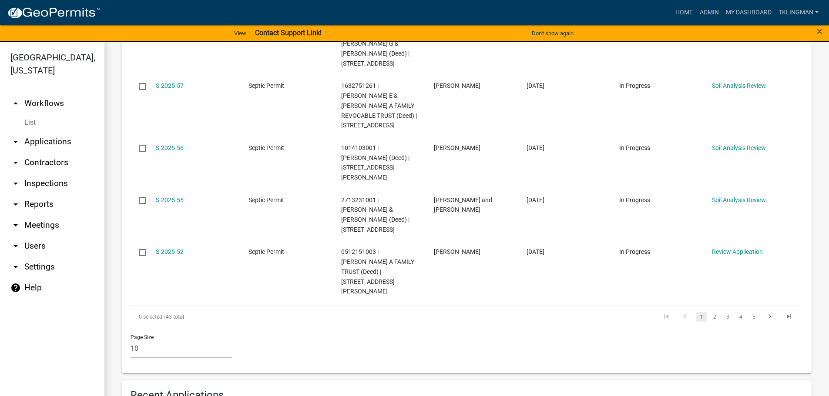
scroll to position [652, 0]
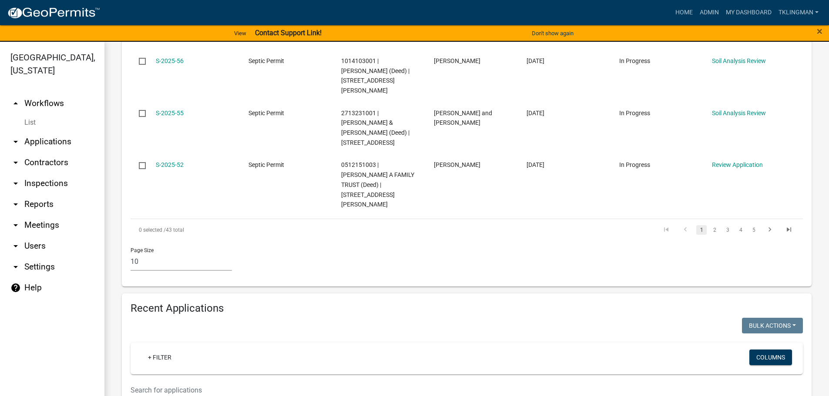
click at [177, 381] on input "text" at bounding box center [409, 390] width 558 height 18
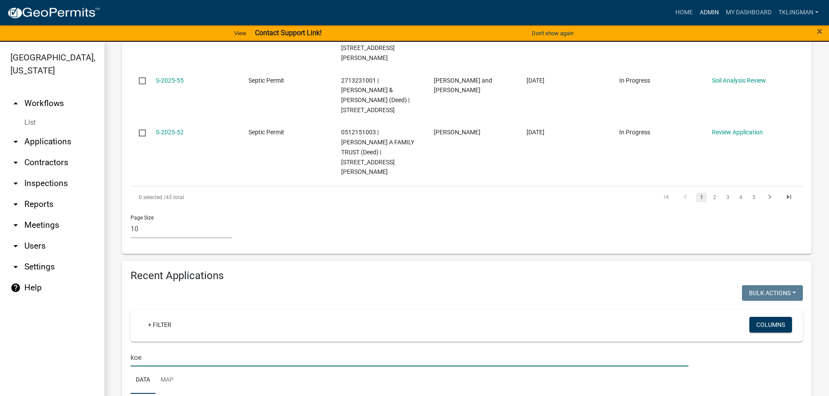
type input "koe"
click at [709, 14] on link "Admin" at bounding box center [709, 12] width 26 height 17
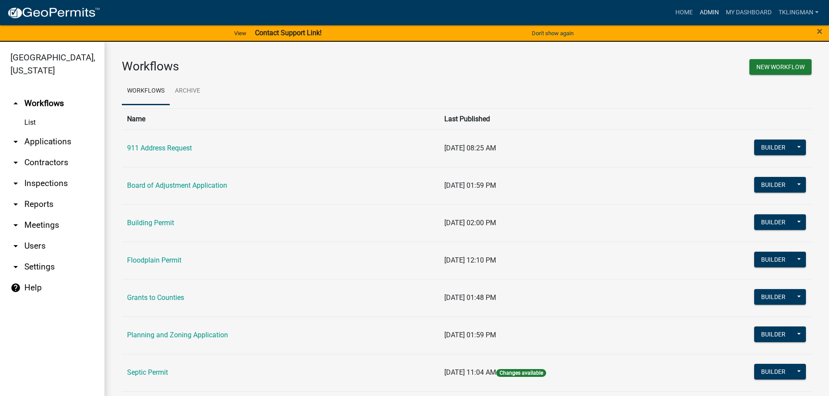
scroll to position [84, 0]
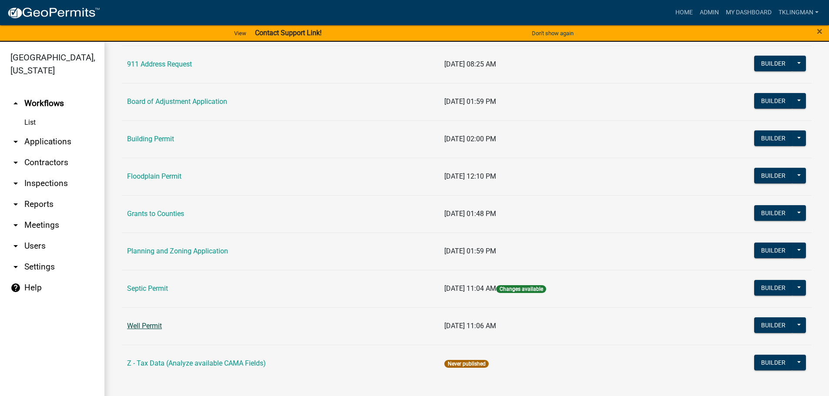
click at [134, 326] on link "Well Permit" at bounding box center [144, 326] width 35 height 8
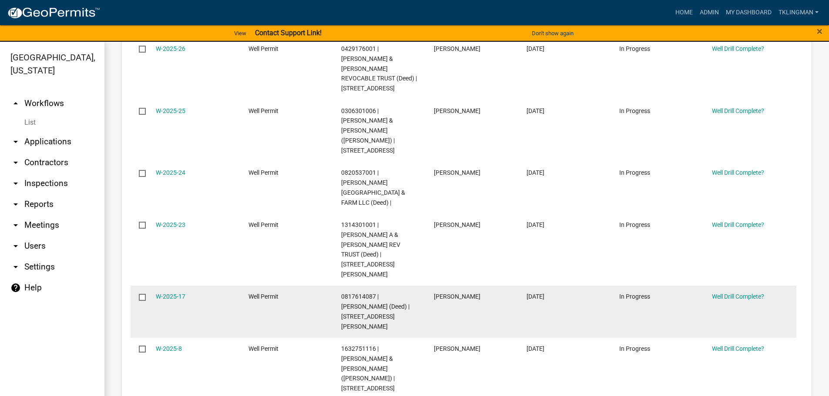
scroll to position [522, 0]
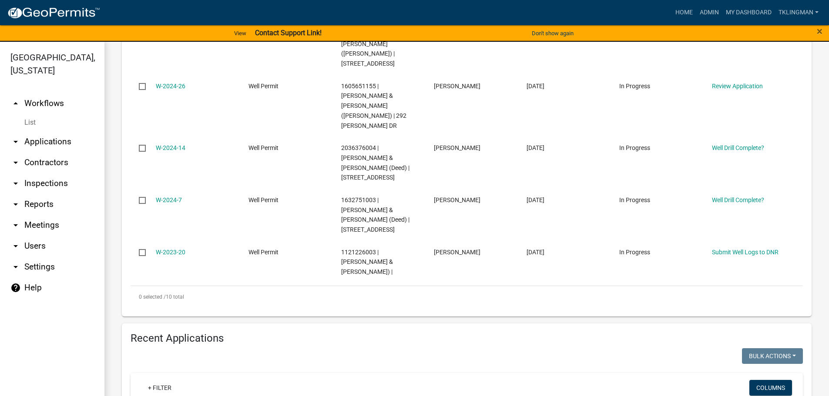
scroll to position [590, 0]
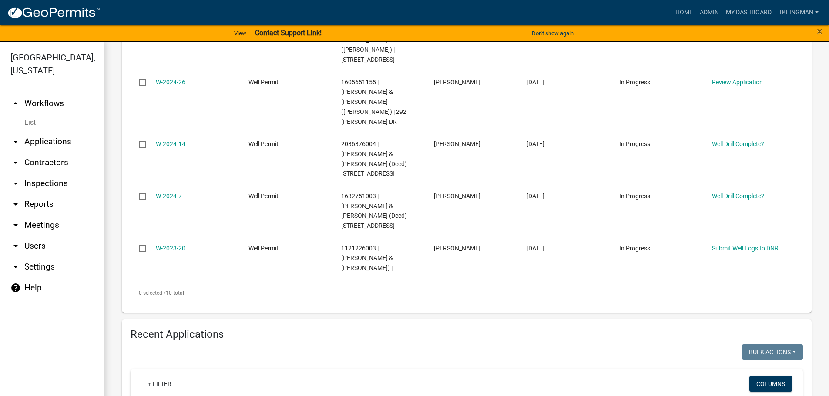
type input "koe"
click at [706, 10] on link "Admin" at bounding box center [709, 12] width 26 height 17
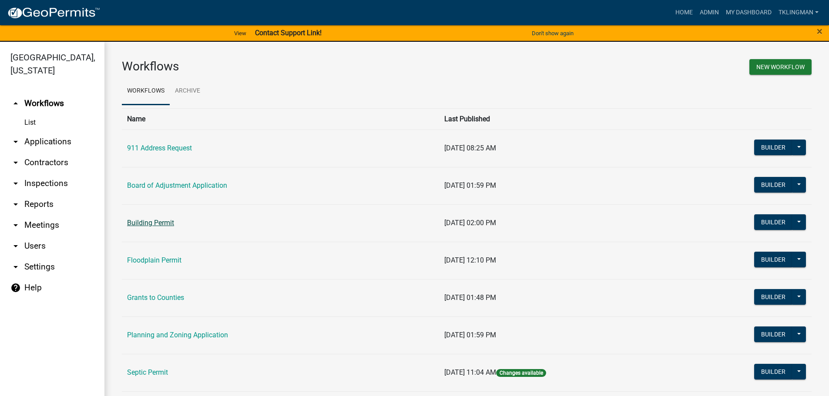
click at [166, 227] on link "Building Permit" at bounding box center [150, 223] width 47 height 8
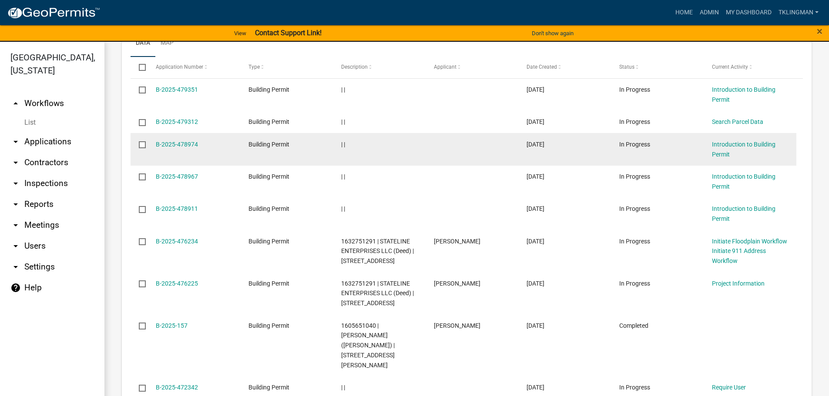
scroll to position [548, 0]
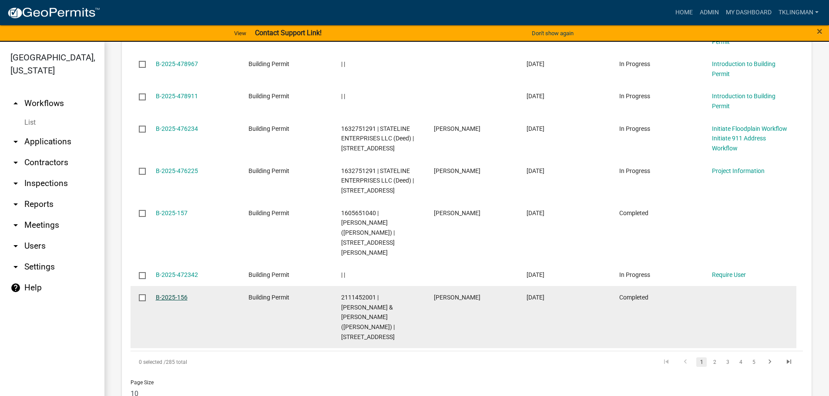
click at [176, 294] on link "B-2025-156" at bounding box center [172, 297] width 32 height 7
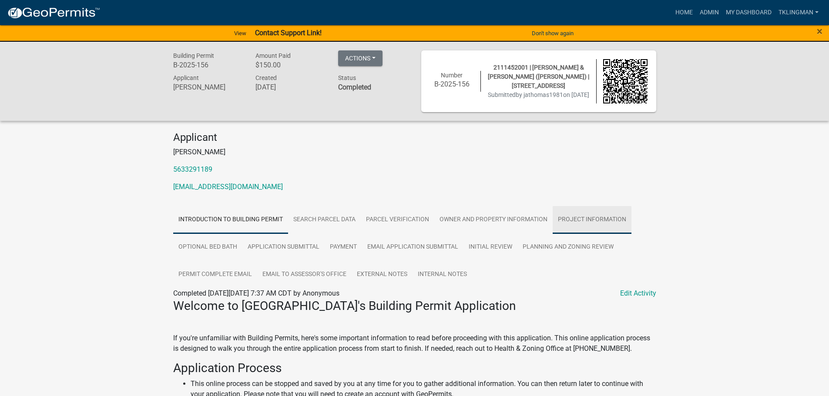
click at [591, 227] on link "Project Information" at bounding box center [591, 220] width 79 height 28
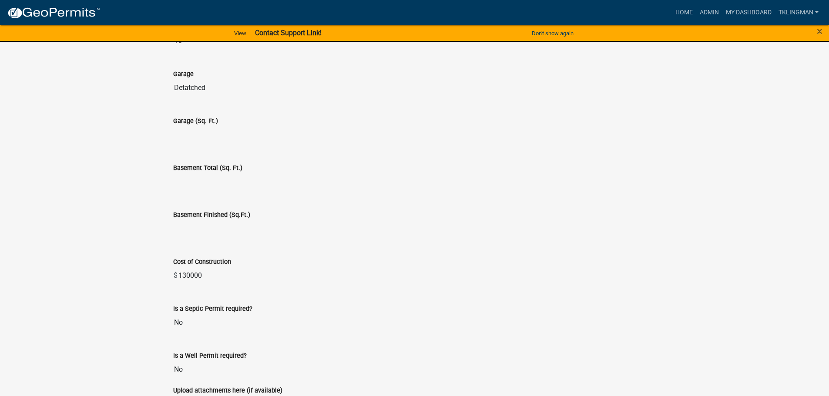
scroll to position [565, 0]
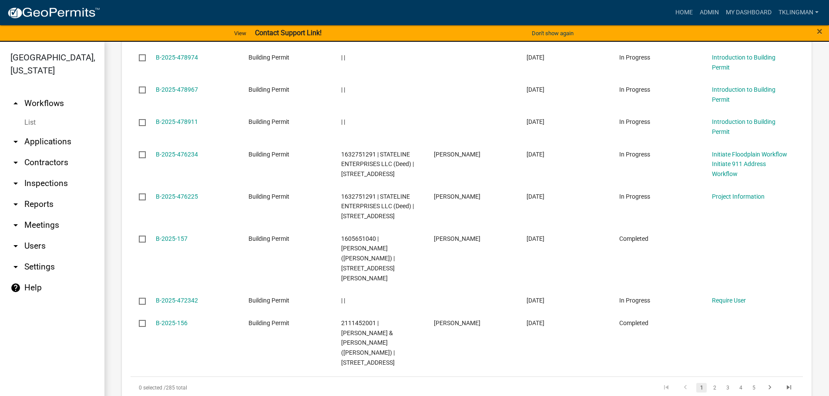
scroll to position [548, 0]
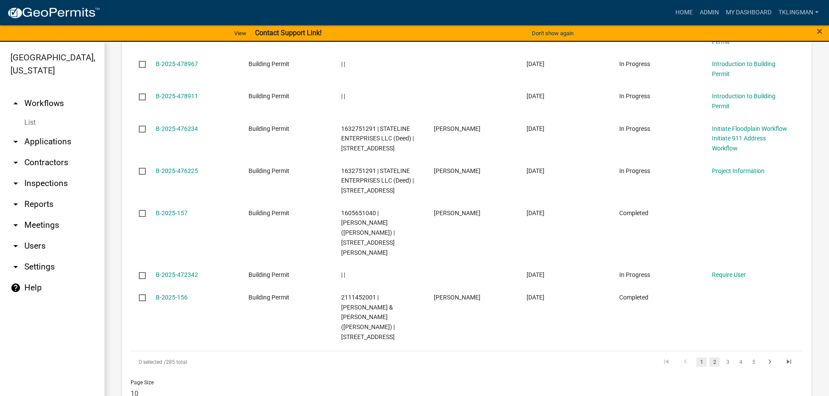
click at [709, 358] on link "2" at bounding box center [714, 363] width 10 height 10
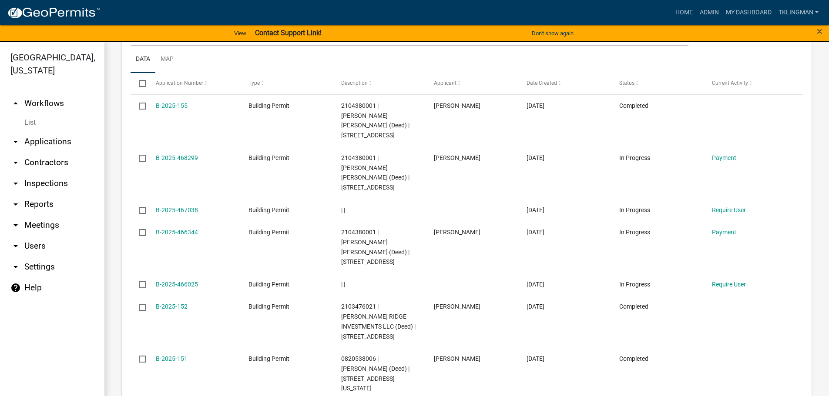
scroll to position [404, 0]
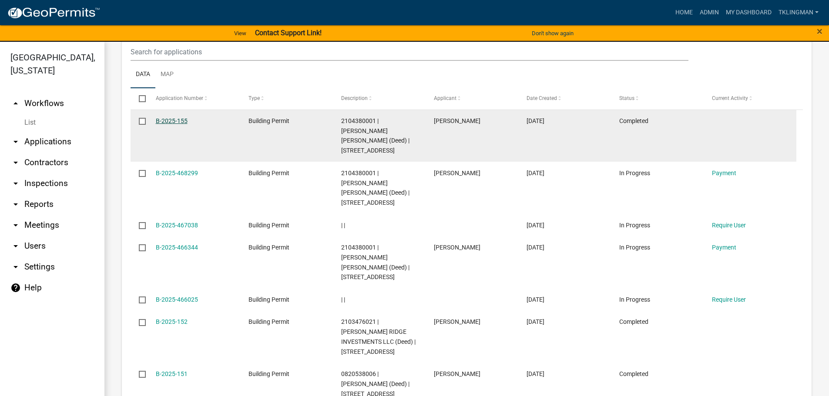
click at [167, 118] on link "B-2025-155" at bounding box center [172, 120] width 32 height 7
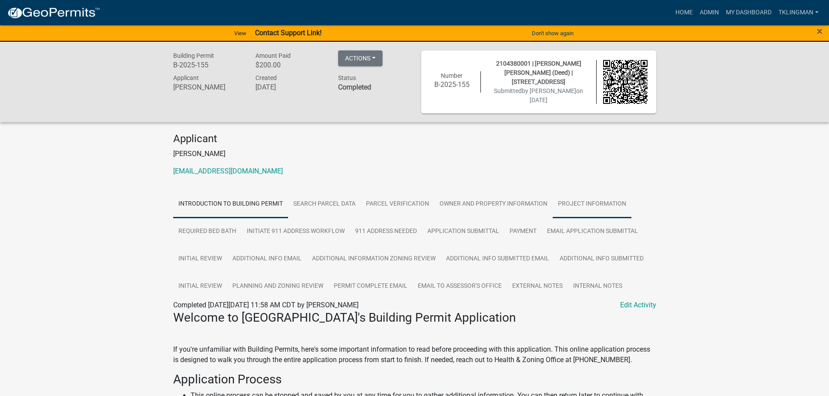
click at [579, 202] on link "Project Information" at bounding box center [591, 205] width 79 height 28
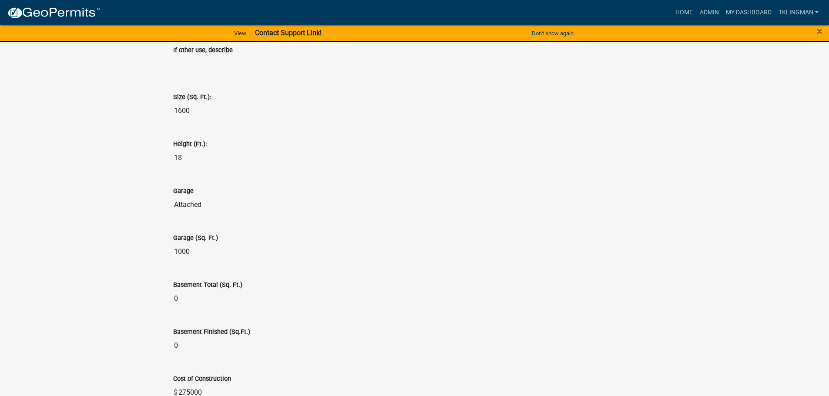
scroll to position [435, 0]
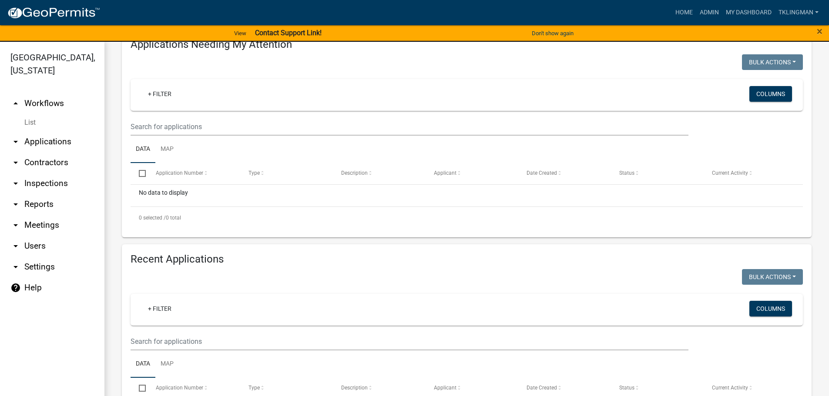
scroll to position [261, 0]
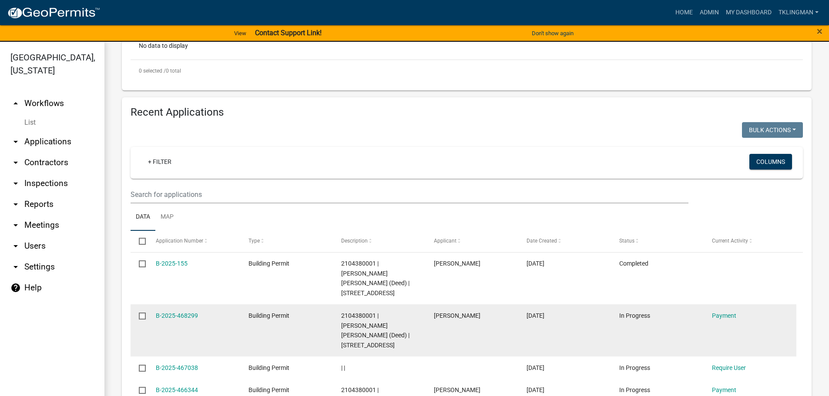
click at [142, 313] on input "checkbox" at bounding box center [142, 316] width 6 height 6
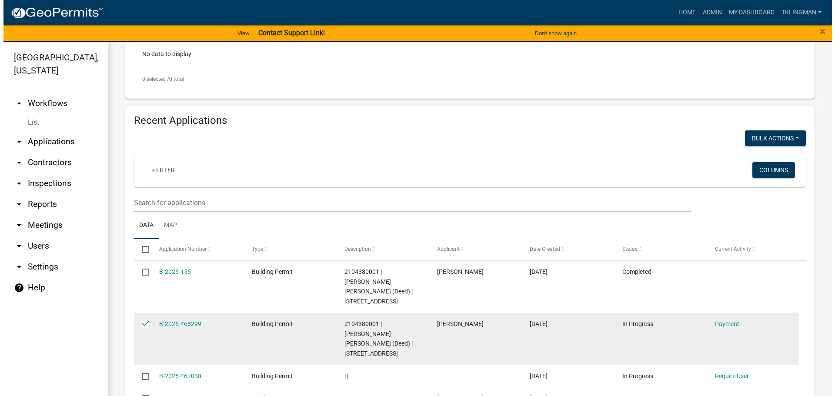
scroll to position [249, 0]
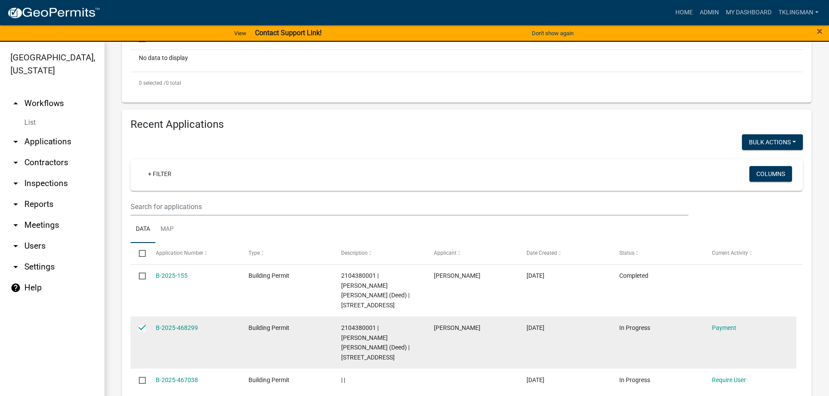
click at [142, 325] on input "checkbox" at bounding box center [142, 328] width 6 height 6
checkbox input "false"
click at [725, 324] on link "Payment" at bounding box center [724, 327] width 24 height 7
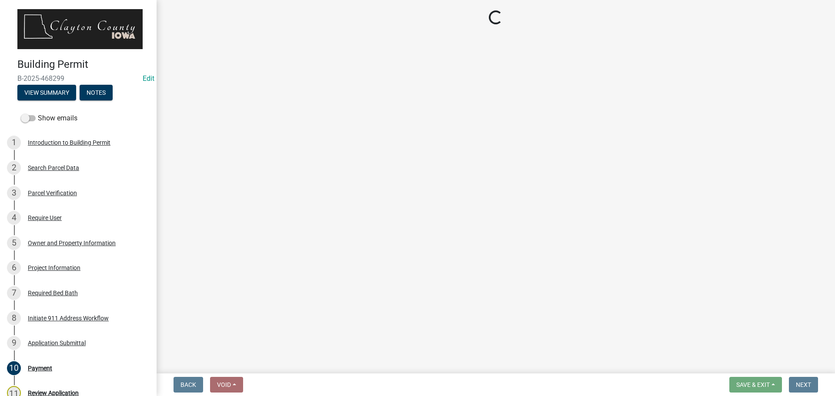
select select "3: 3"
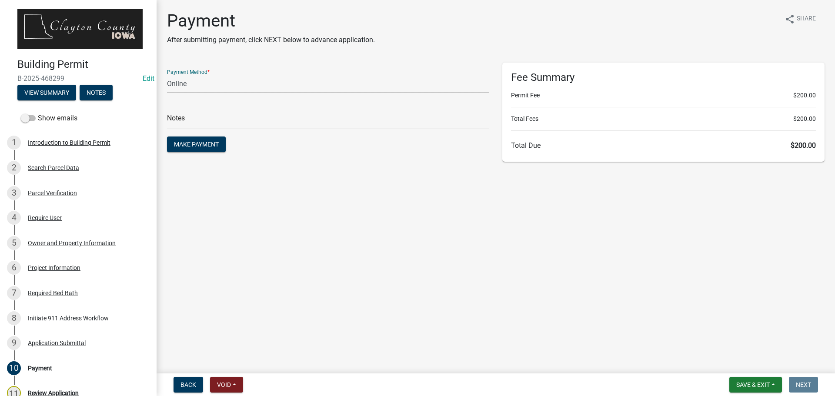
click at [242, 83] on select "Credit Card POS Check Cash Online" at bounding box center [328, 84] width 322 height 18
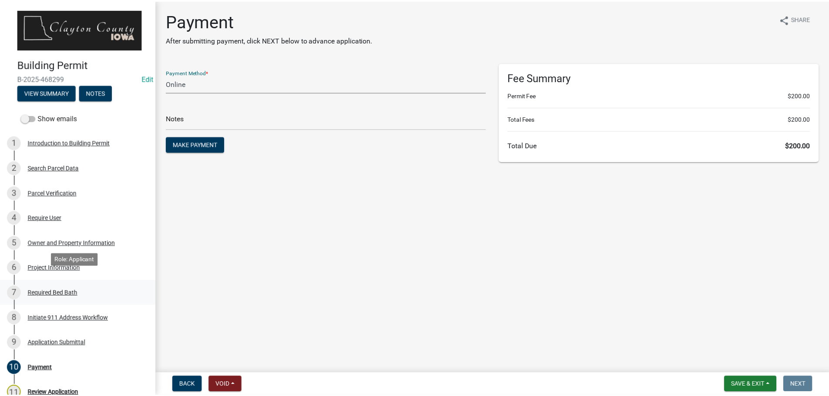
scroll to position [139, 0]
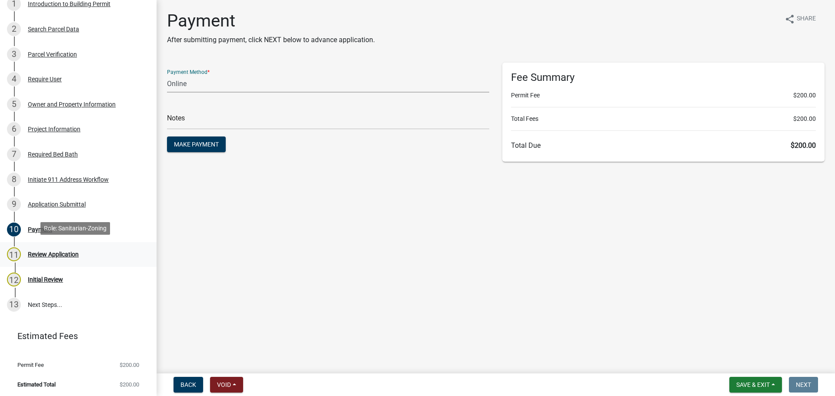
click at [47, 252] on div "Review Application" at bounding box center [53, 254] width 51 height 6
click at [223, 385] on span "Void" at bounding box center [224, 384] width 14 height 7
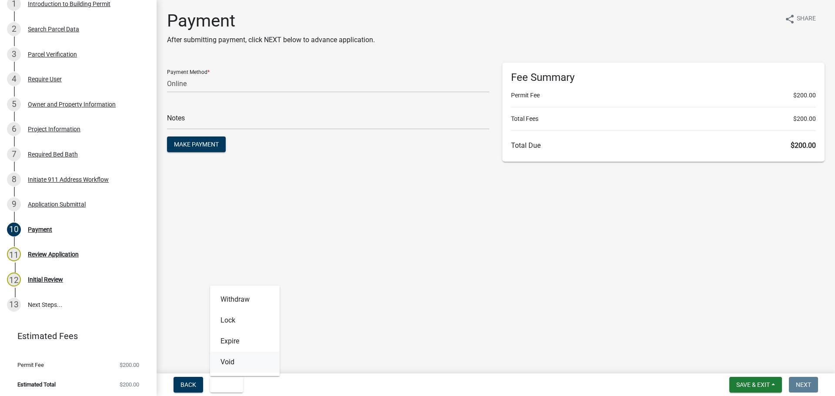
click at [231, 360] on button "Void" at bounding box center [245, 362] width 70 height 21
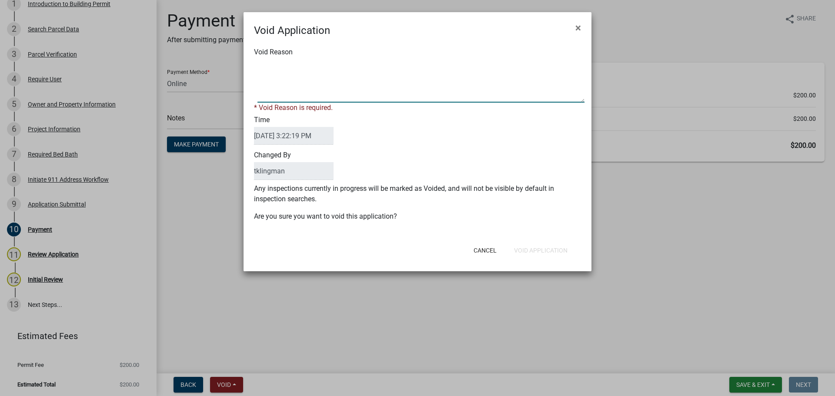
click at [281, 95] on textarea "Void Reason" at bounding box center [421, 80] width 327 height 43
type textarea "APPLIED MULTIPLE TIMES"
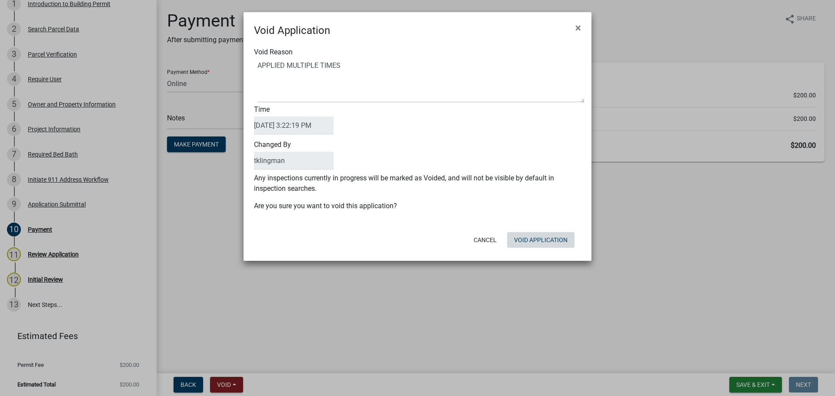
click at [536, 251] on div "Cancel Void Application" at bounding box center [474, 240] width 214 height 23
click at [549, 240] on button "Void Application" at bounding box center [540, 240] width 67 height 16
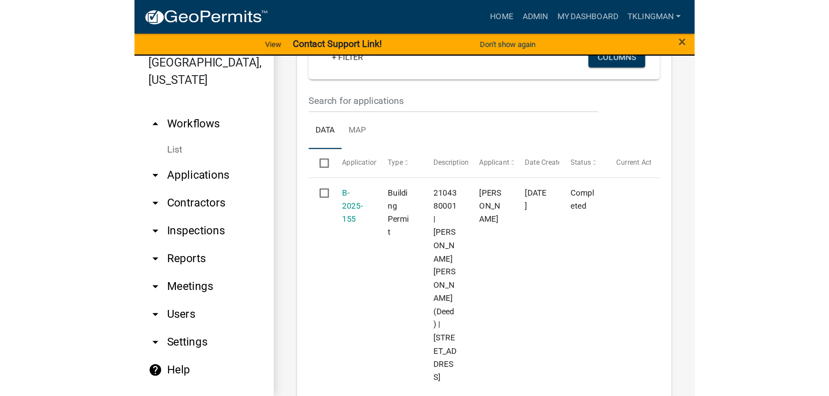
scroll to position [370, 0]
